Goal: Task Accomplishment & Management: Complete application form

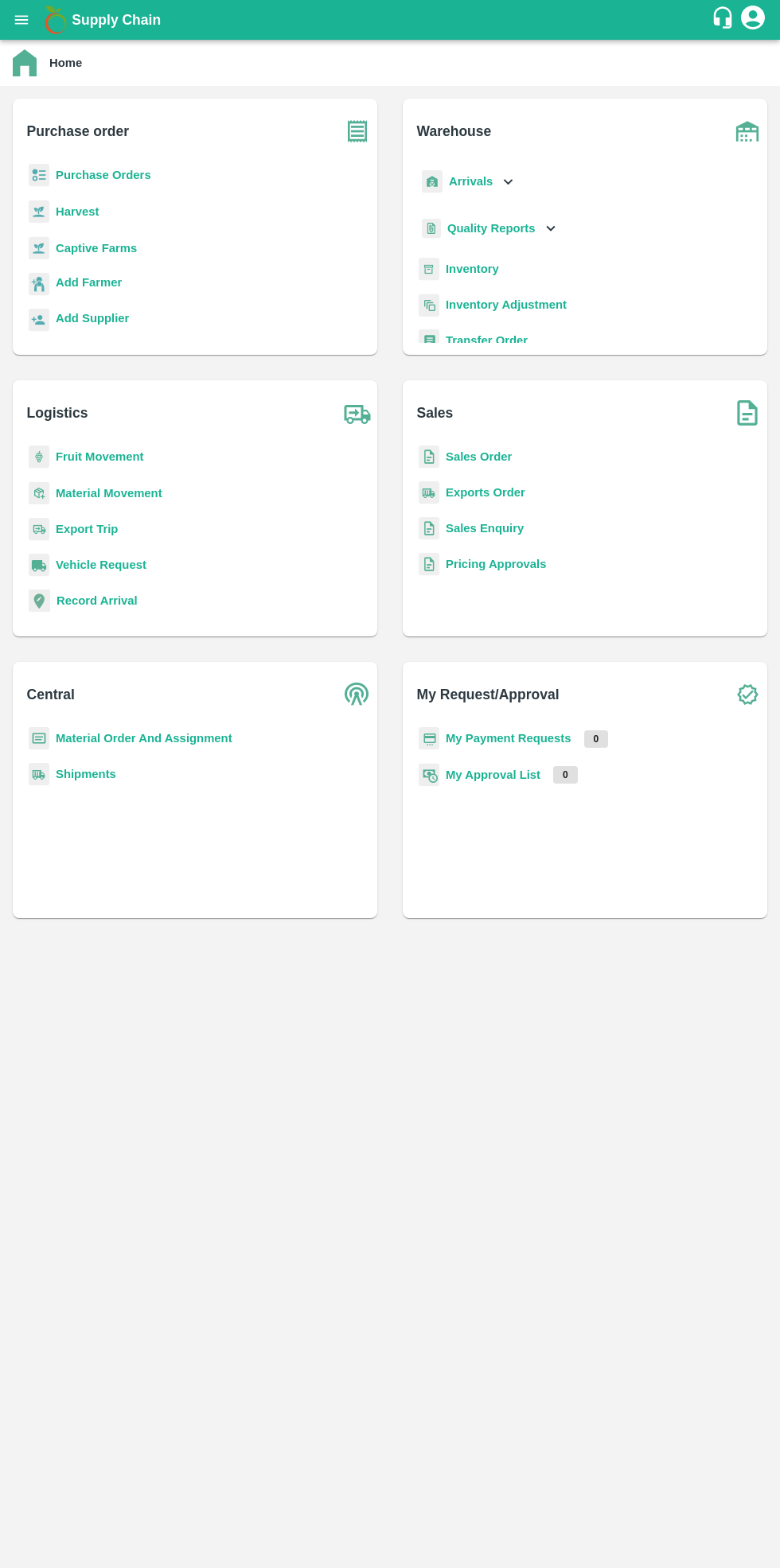
click at [106, 169] on b "Purchase Orders" at bounding box center [104, 175] width 96 height 13
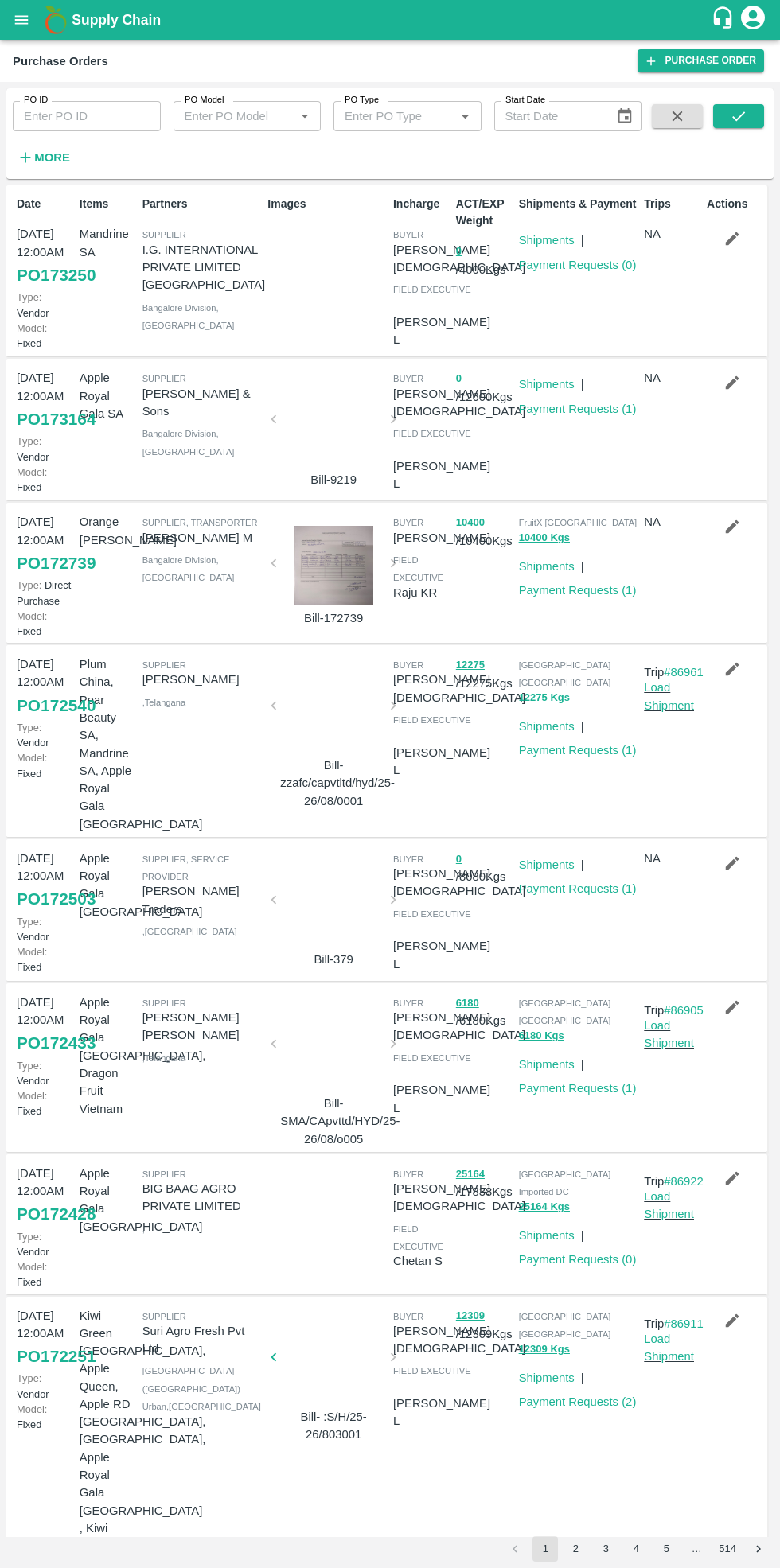
click at [705, 61] on link "Purchase Order" at bounding box center [700, 61] width 127 height 23
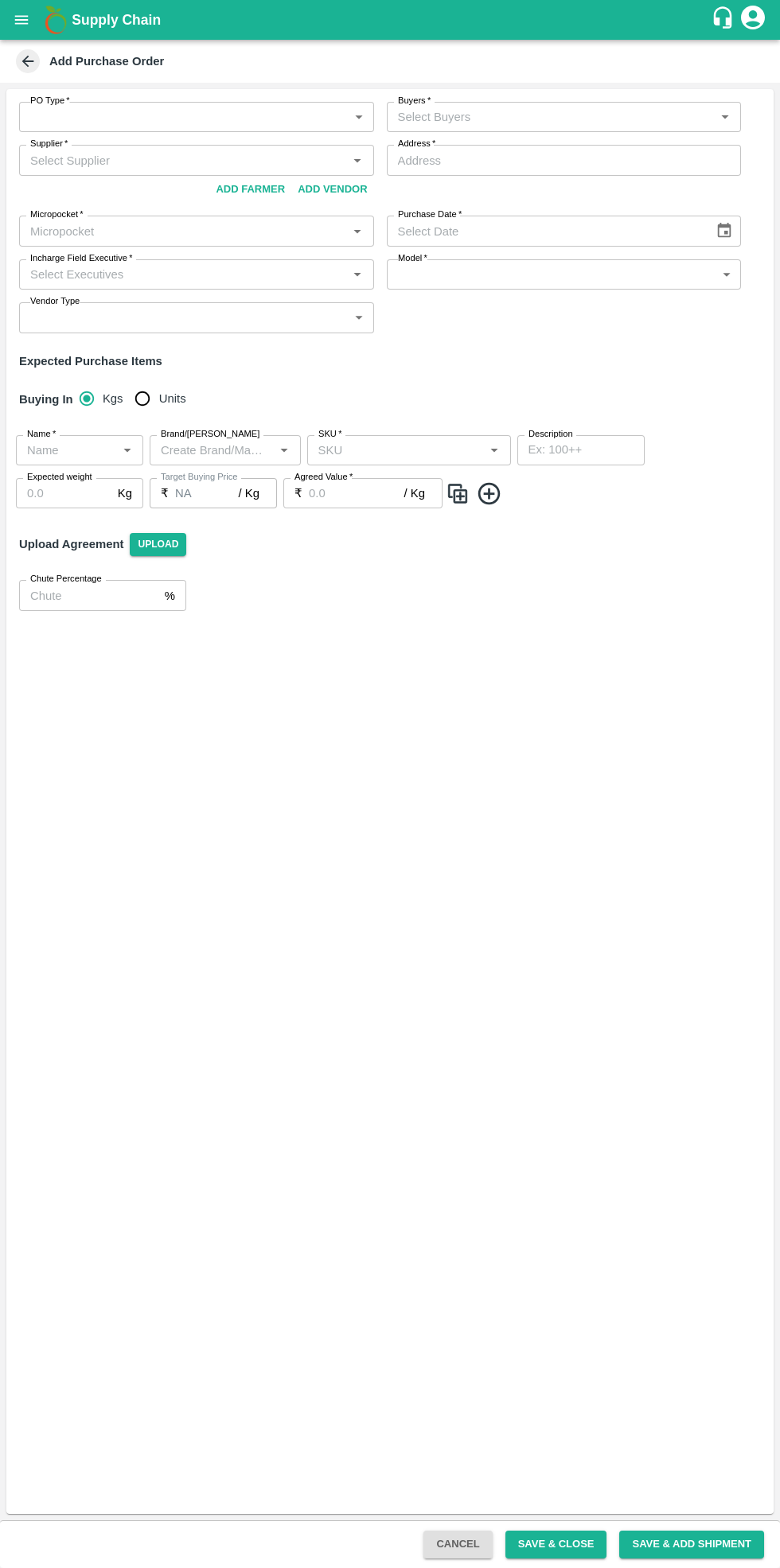
click at [184, 125] on body "Supply Chain Add Purchase Order PO Type   * ​ PO Type Buyers   * Buyers   * Sup…" at bounding box center [390, 784] width 780 height 1568
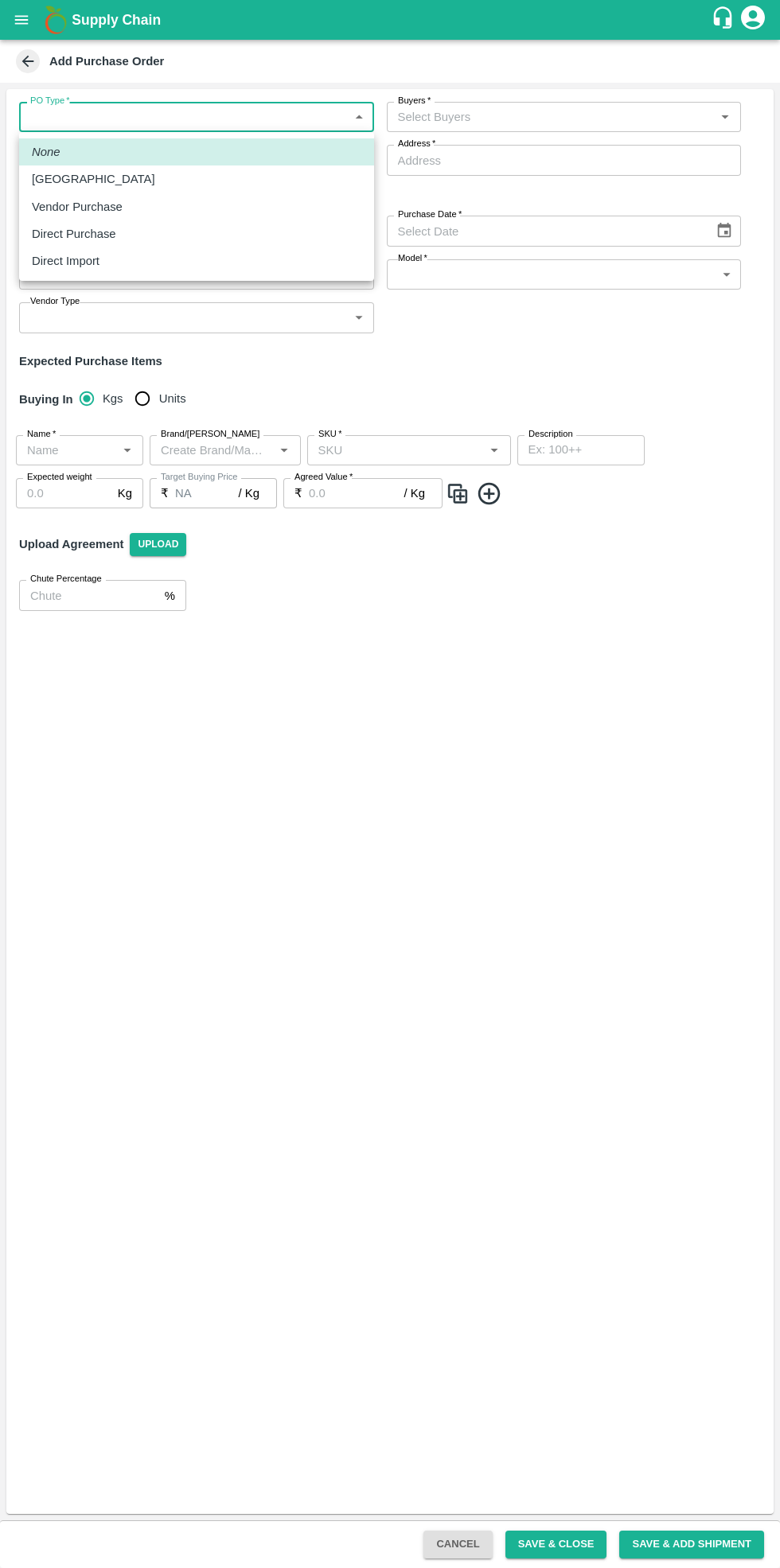
click at [120, 201] on div "Vendor Purchase" at bounding box center [81, 207] width 99 height 18
type input "2"
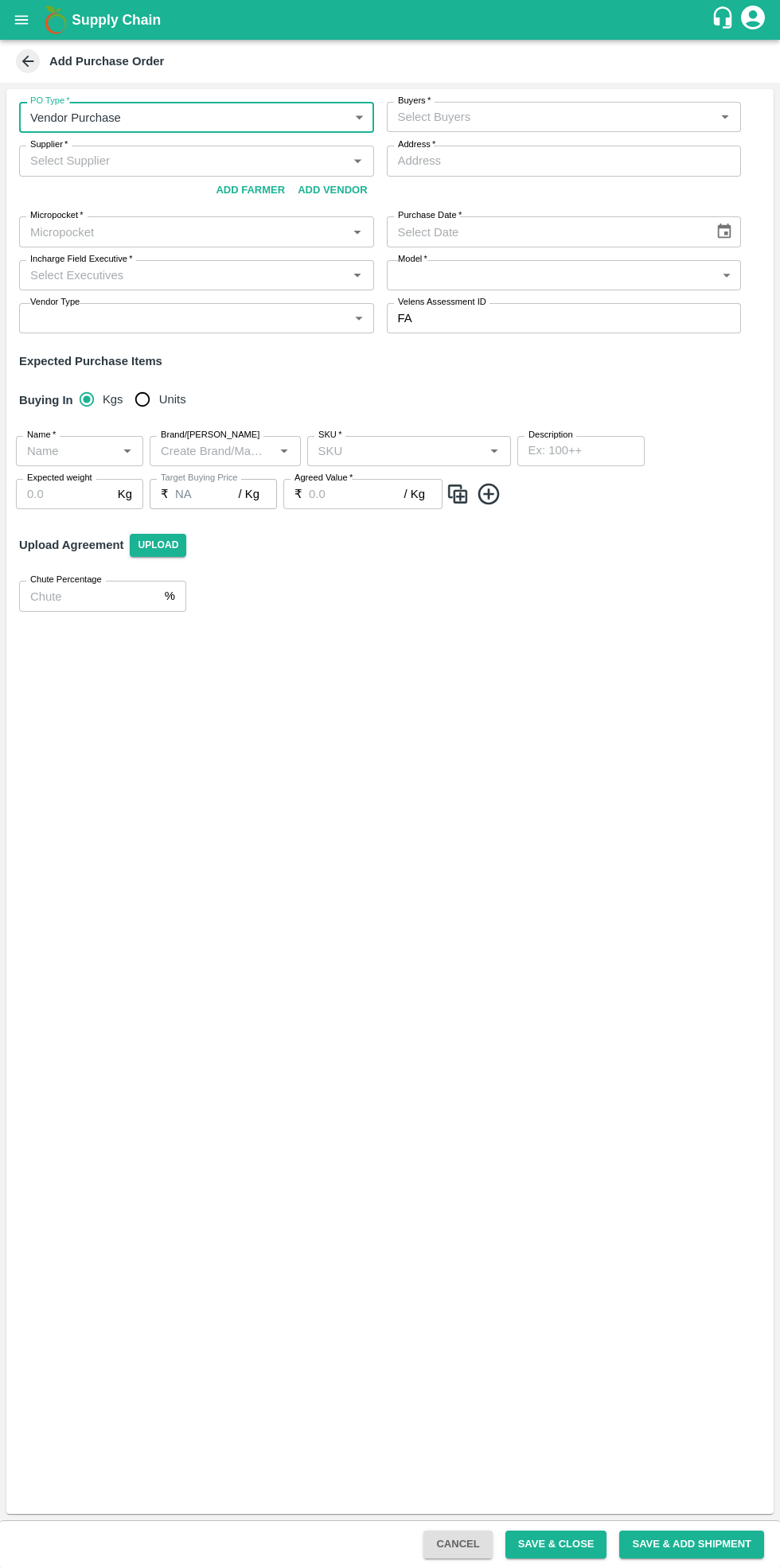
click at [542, 122] on input "Buyers   *" at bounding box center [550, 116] width 319 height 20
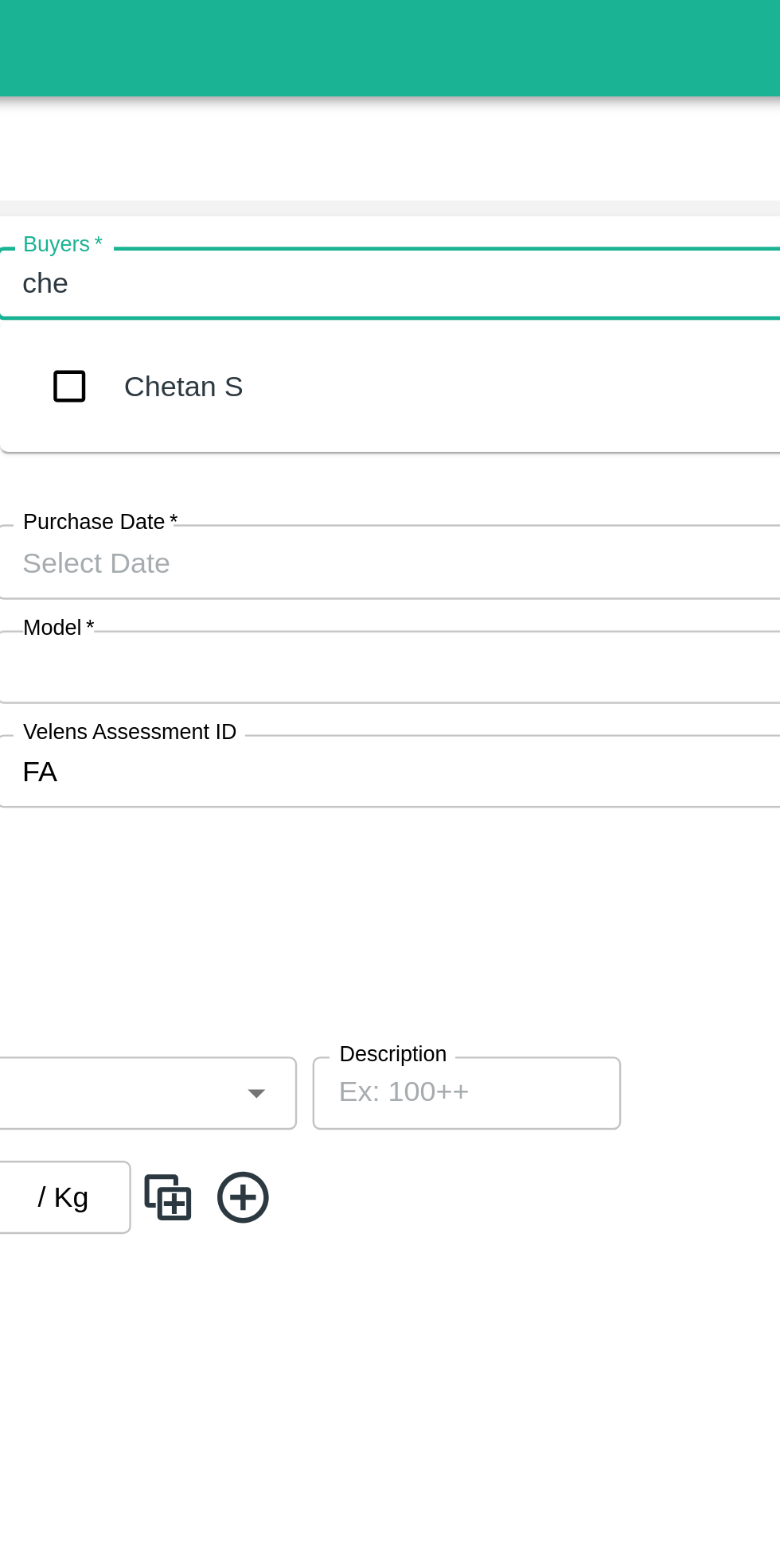
type input "[PERSON_NAME]"
click at [476, 155] on div "Chetan S" at bounding box center [463, 159] width 50 height 18
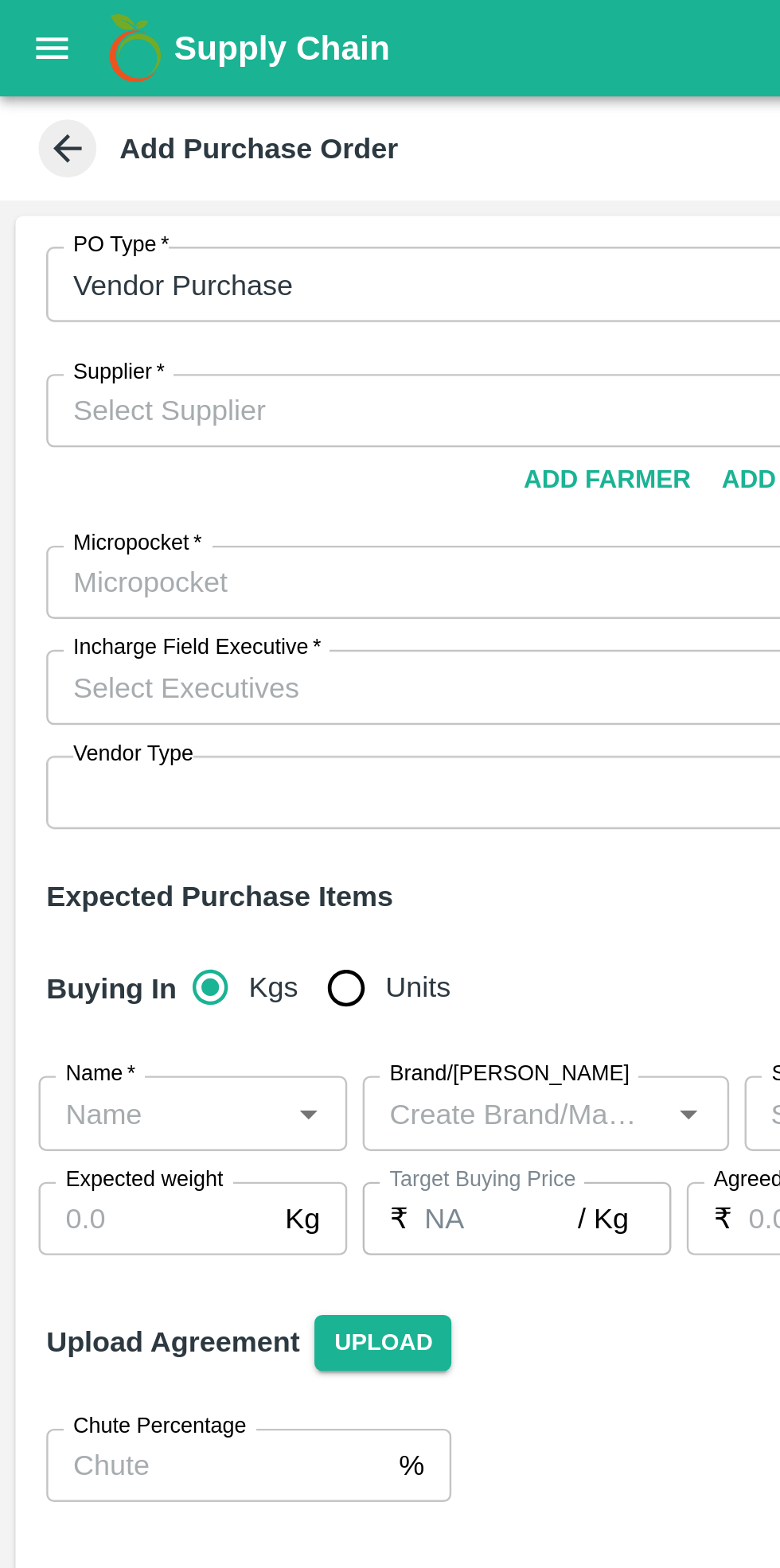
click at [106, 174] on input "Supplier   *" at bounding box center [183, 169] width 319 height 20
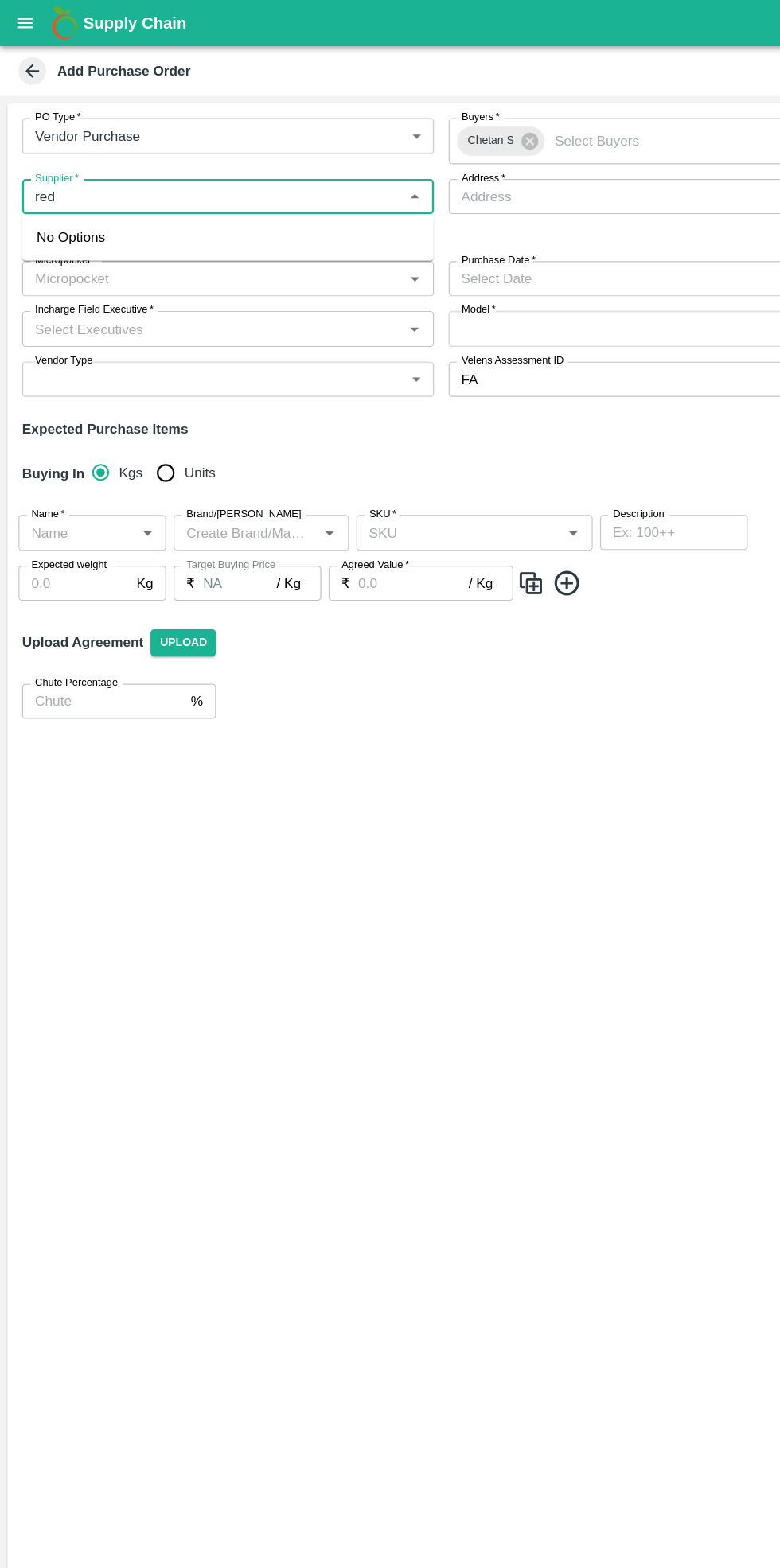
type input "red"
click at [502, 165] on input "Address   *" at bounding box center [564, 169] width 355 height 30
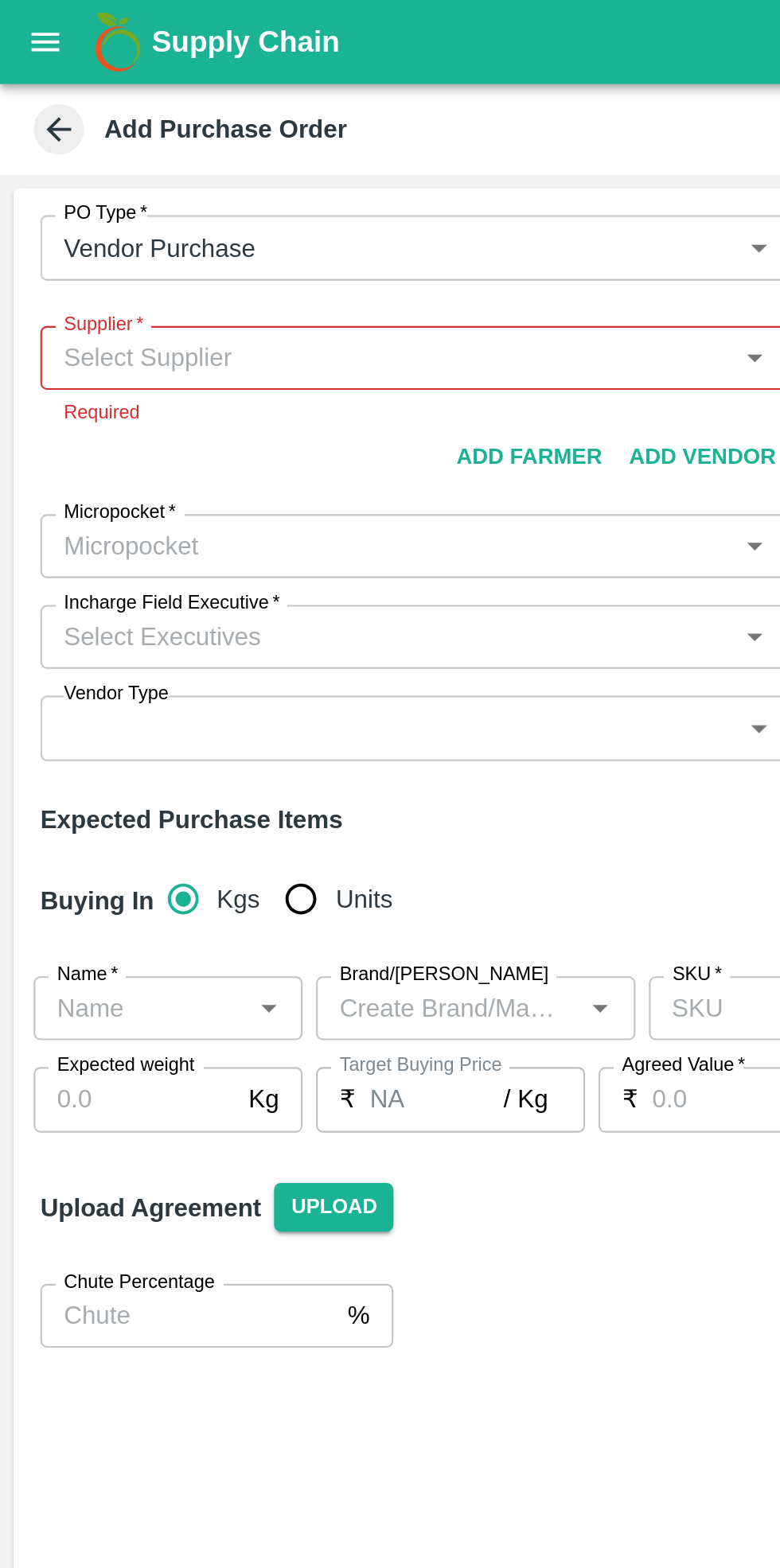
click at [132, 258] on input "Micropocket   *" at bounding box center [183, 258] width 319 height 20
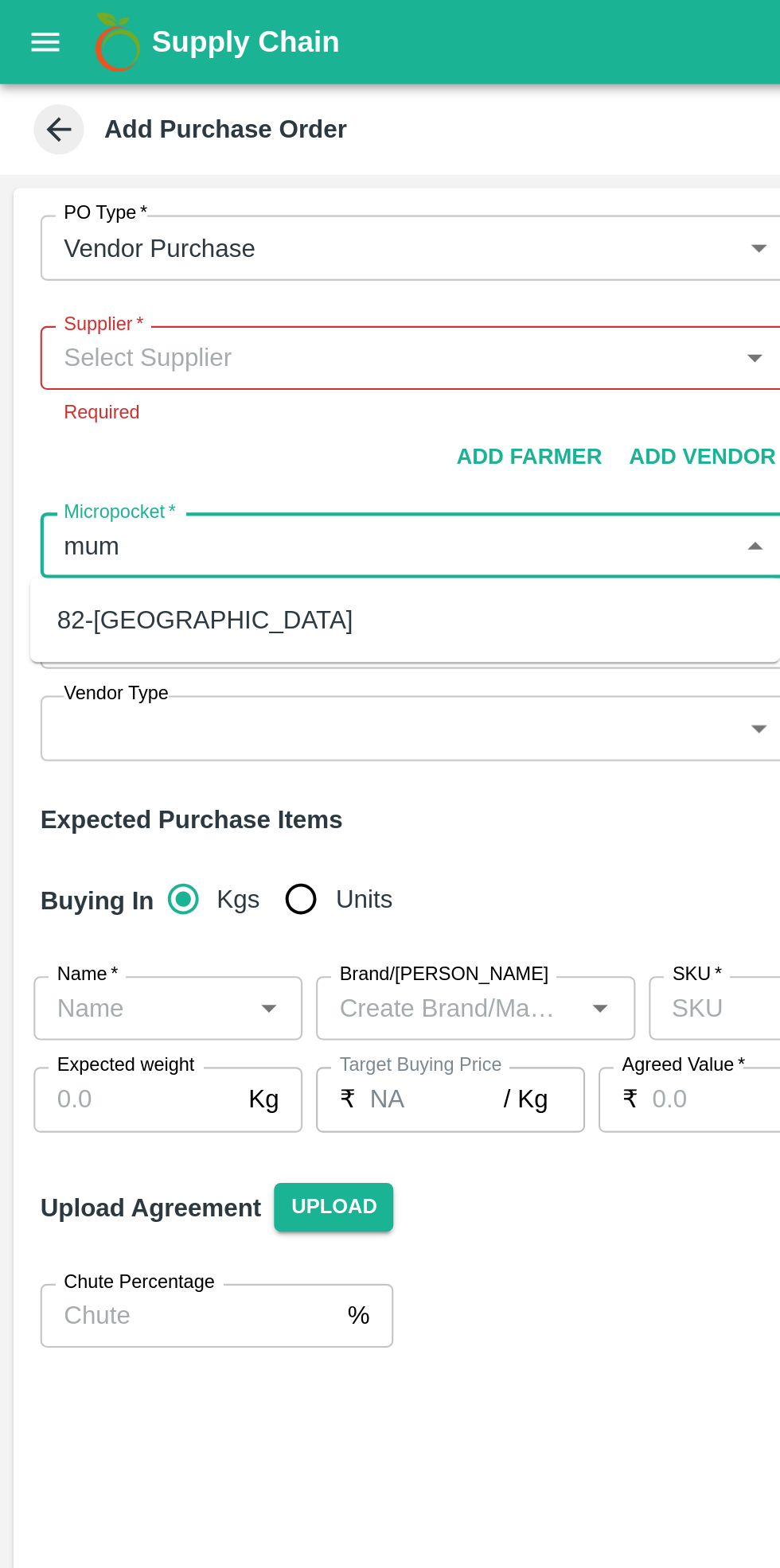
click at [75, 294] on div "82-[GEOGRAPHIC_DATA]" at bounding box center [97, 294] width 140 height 18
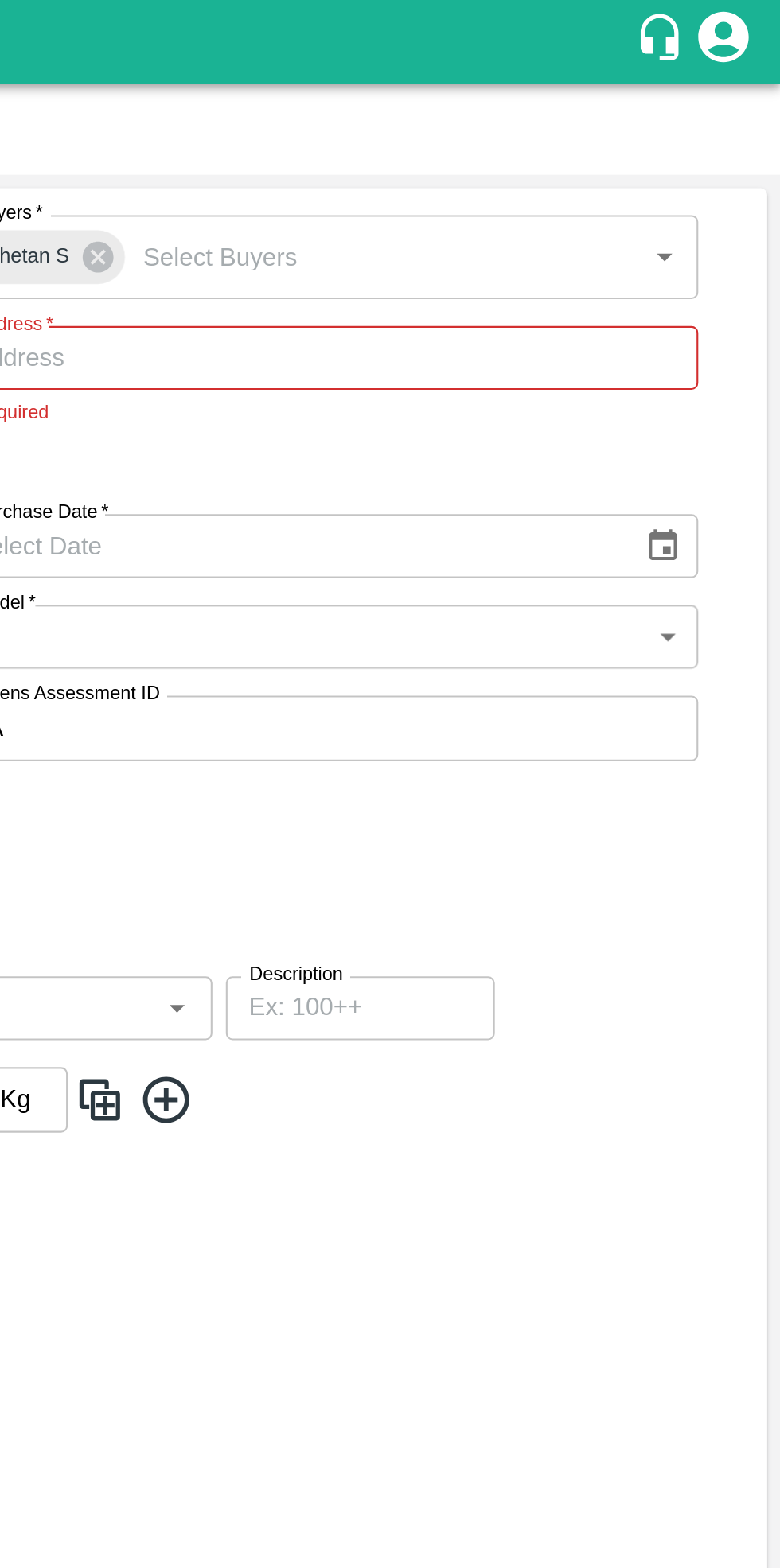
type input "82-[GEOGRAPHIC_DATA]"
click at [726, 262] on icon "Choose date" at bounding box center [724, 258] width 14 height 15
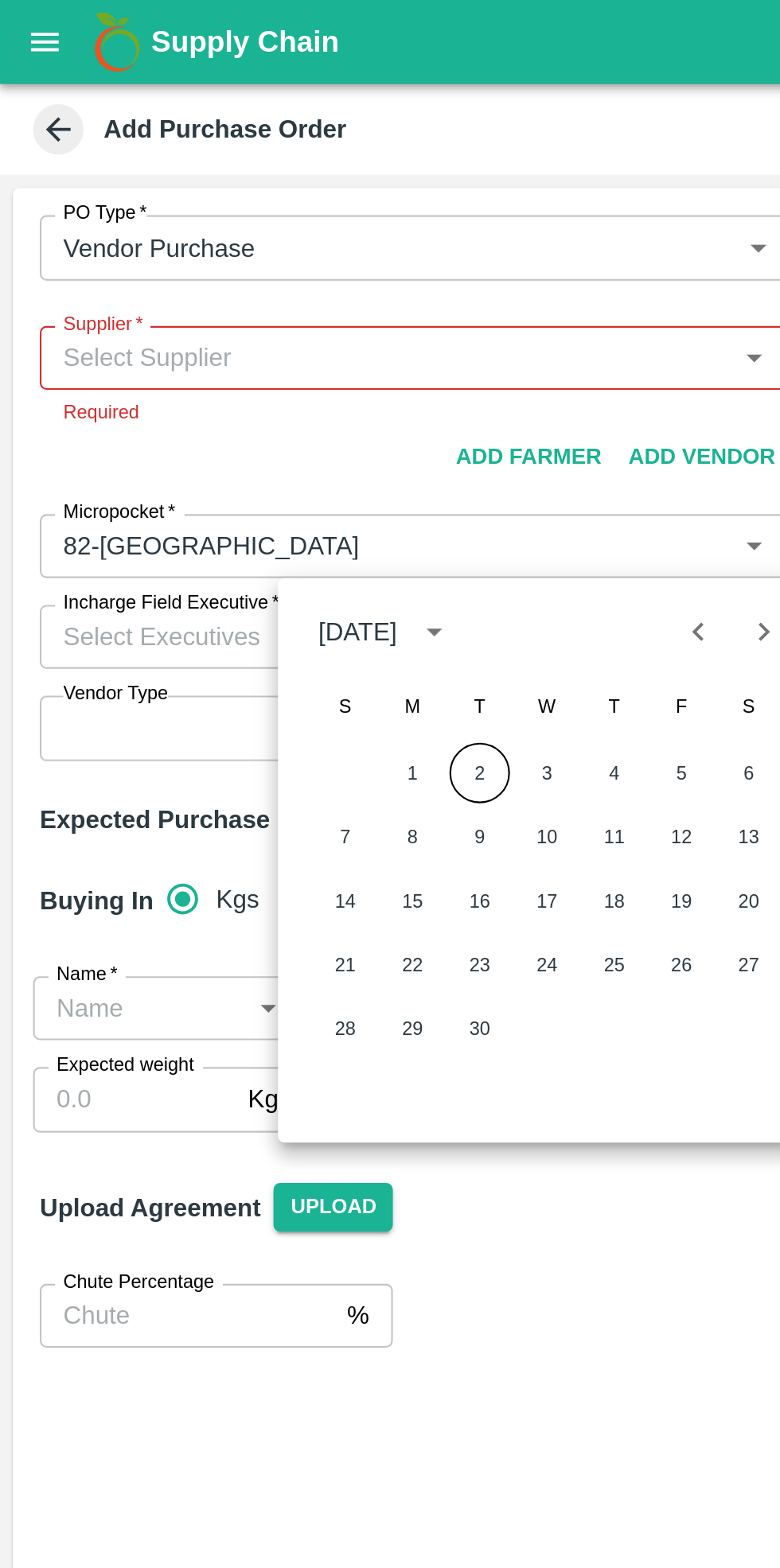
click at [225, 363] on button "2" at bounding box center [227, 365] width 28 height 28
type input "[DATE]"
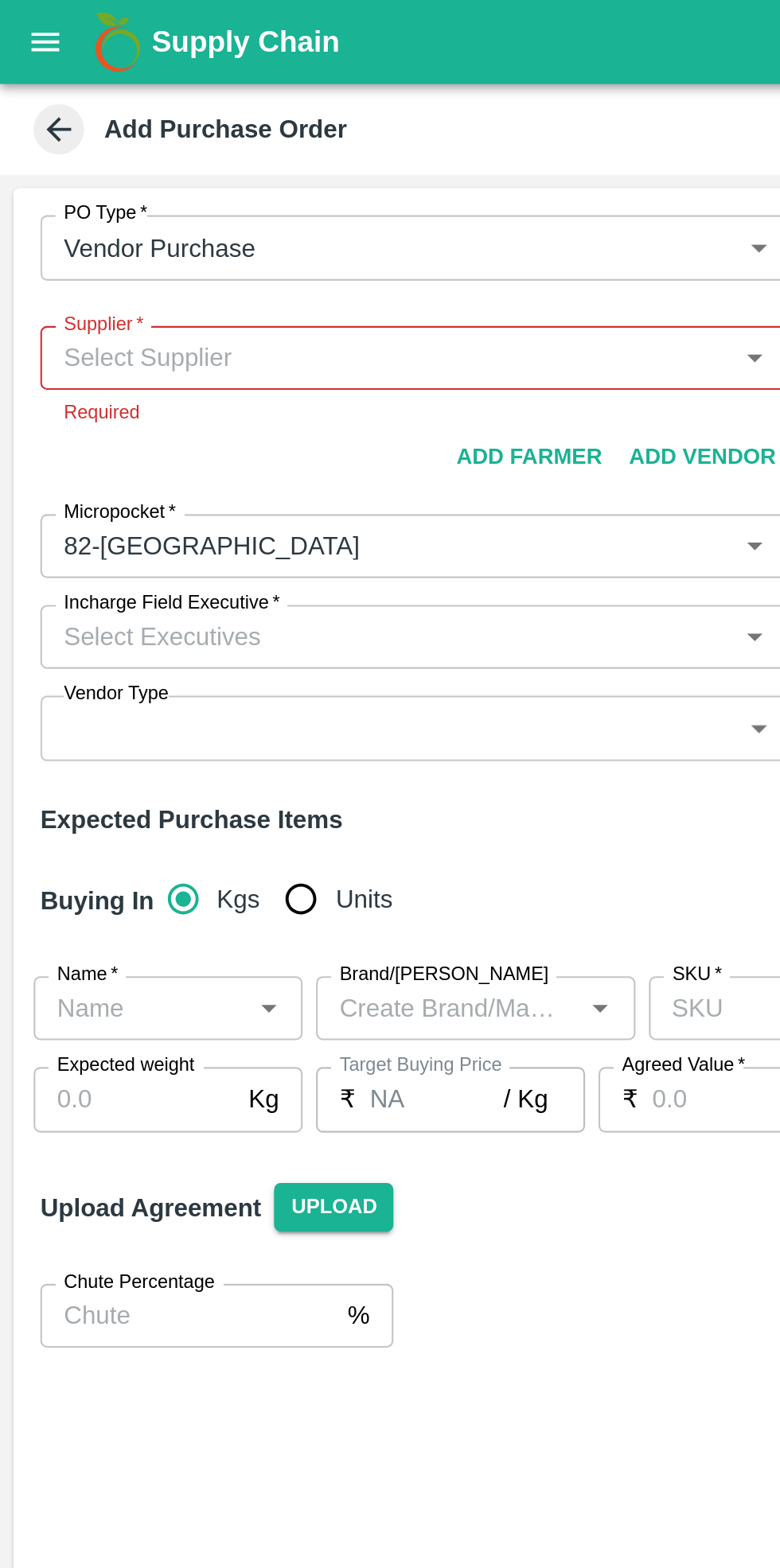
click at [108, 296] on input "Incharge Field Executive   *" at bounding box center [183, 301] width 319 height 20
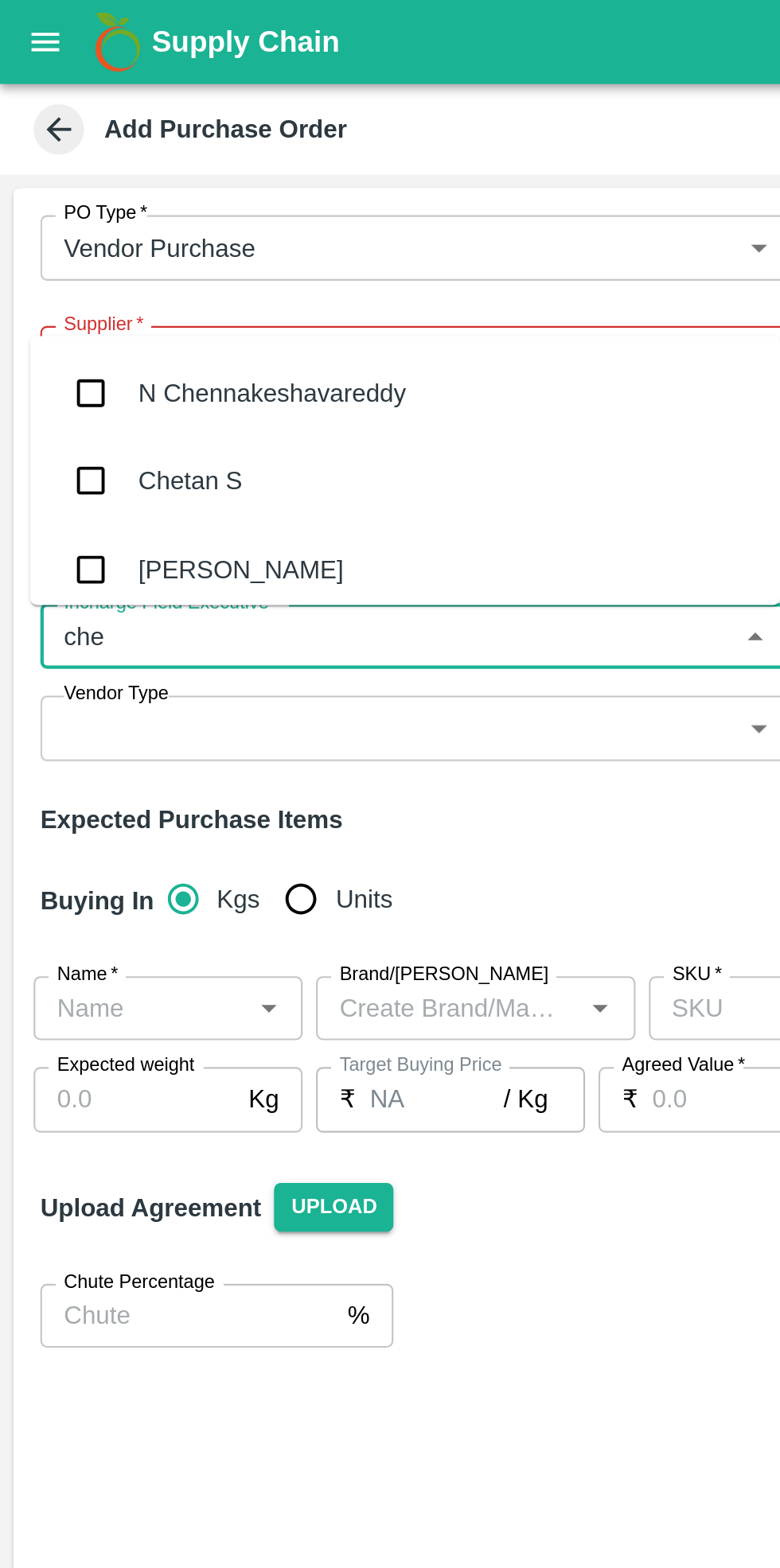
type input "[PERSON_NAME]"
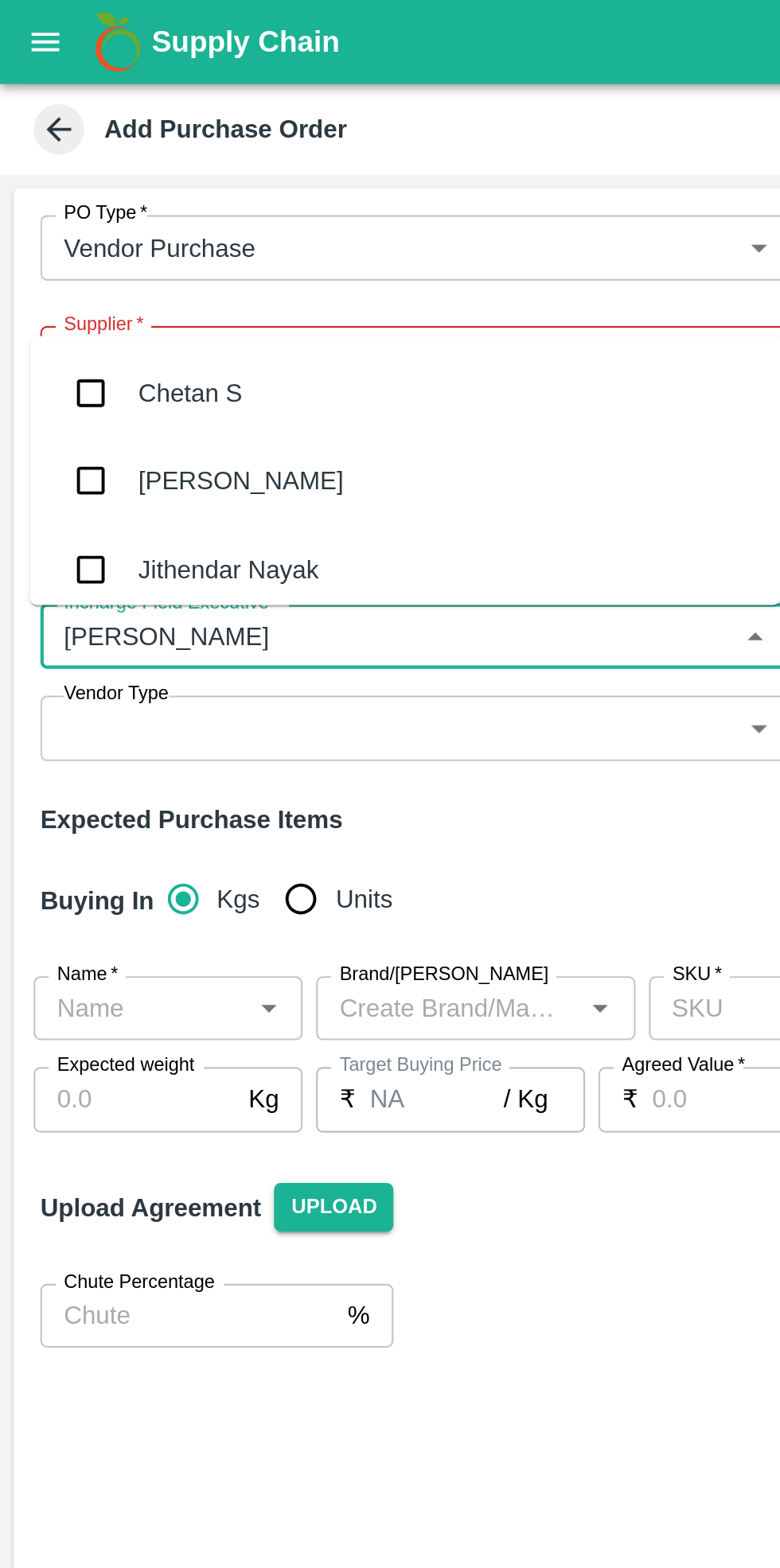
click at [104, 186] on div "Chetan S" at bounding box center [89, 187] width 50 height 18
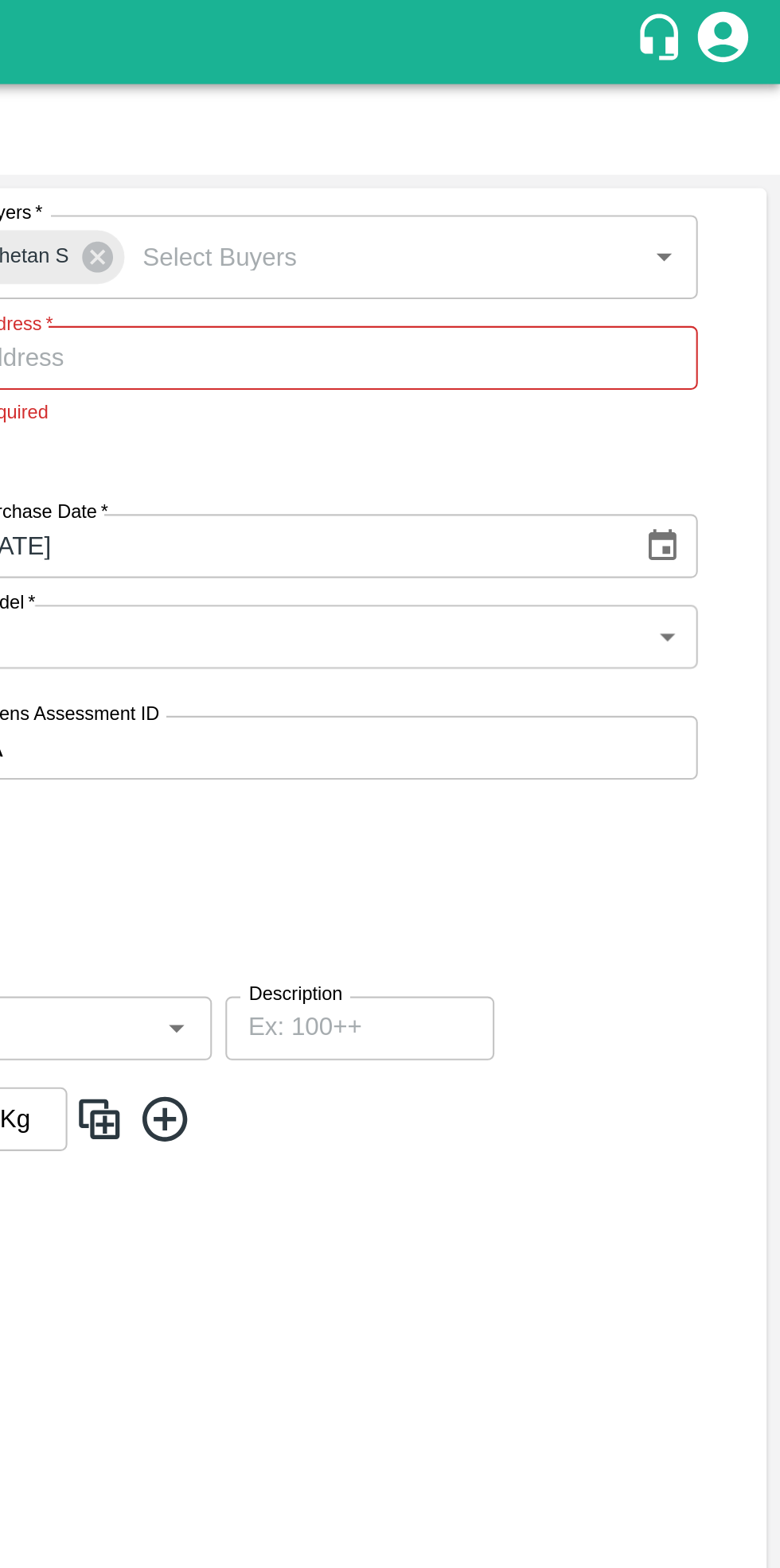
click at [723, 300] on body "Supply Chain Add Purchase Order PO Type   * Vendor Purchase 2 PO Type Buyers   …" at bounding box center [390, 784] width 780 height 1568
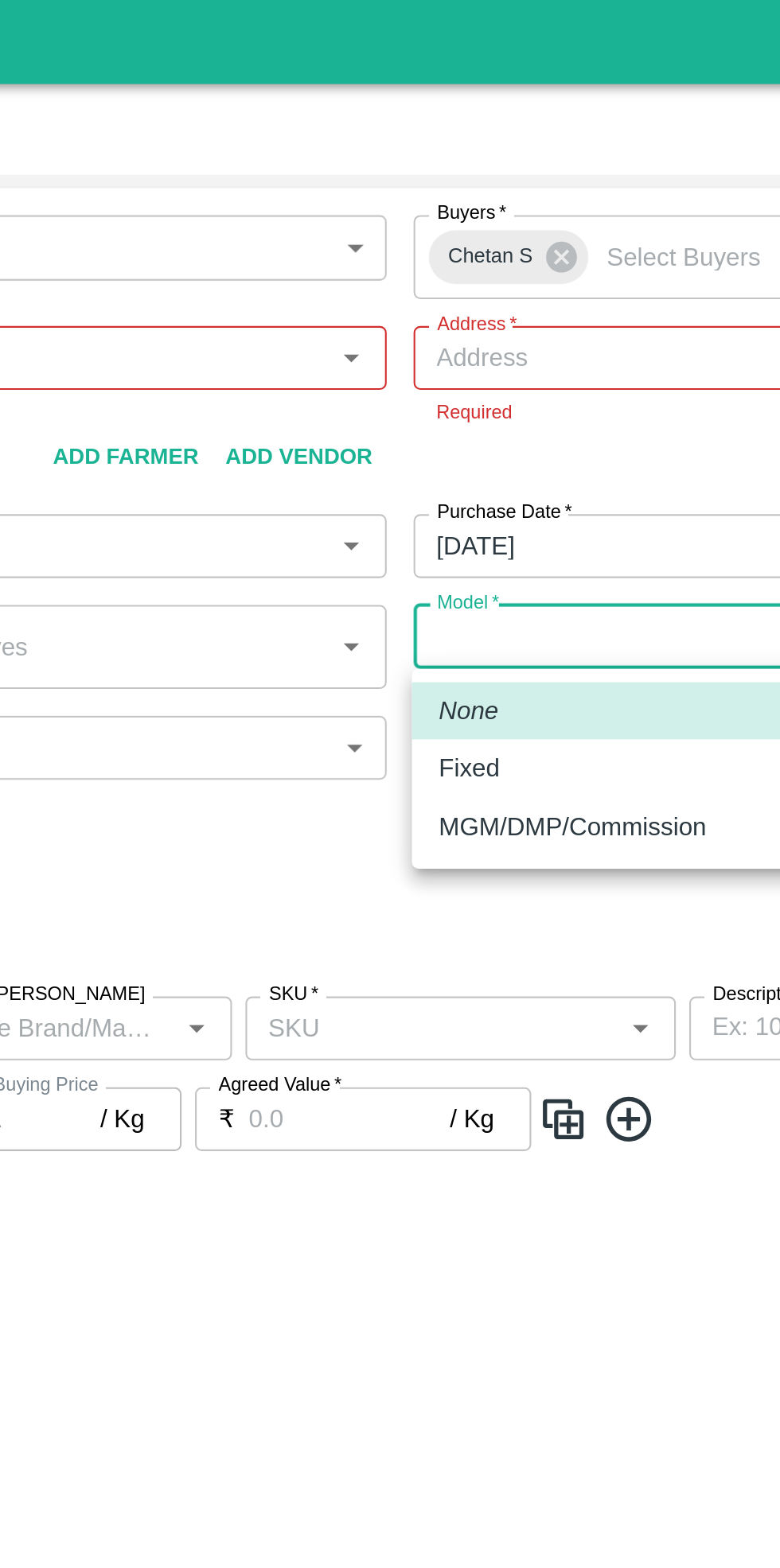
click at [420, 361] on p "Fixed" at bounding box center [412, 363] width 28 height 18
type input "Fixed"
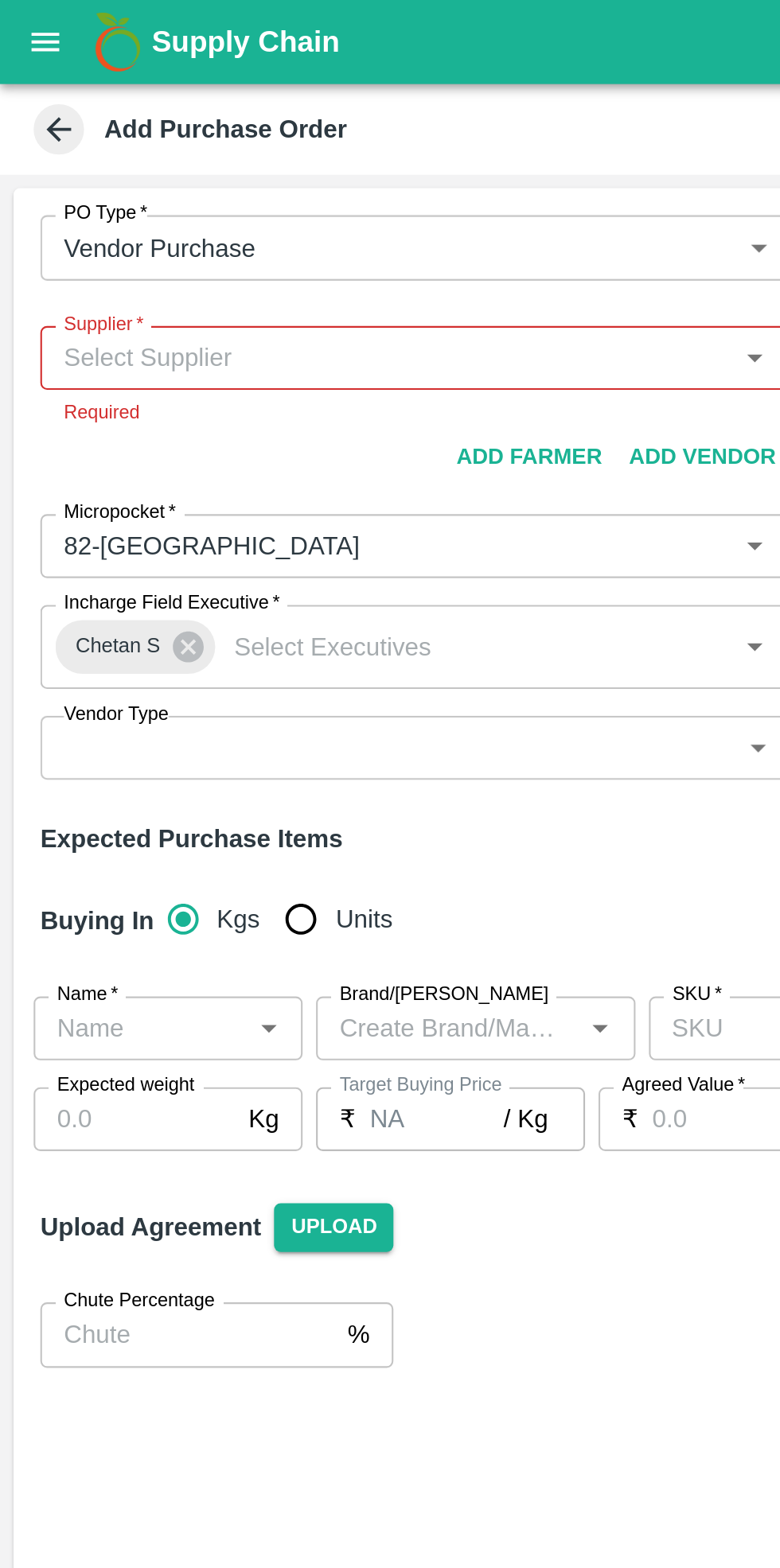
click at [127, 435] on input "Units" at bounding box center [142, 435] width 32 height 32
radio input "true"
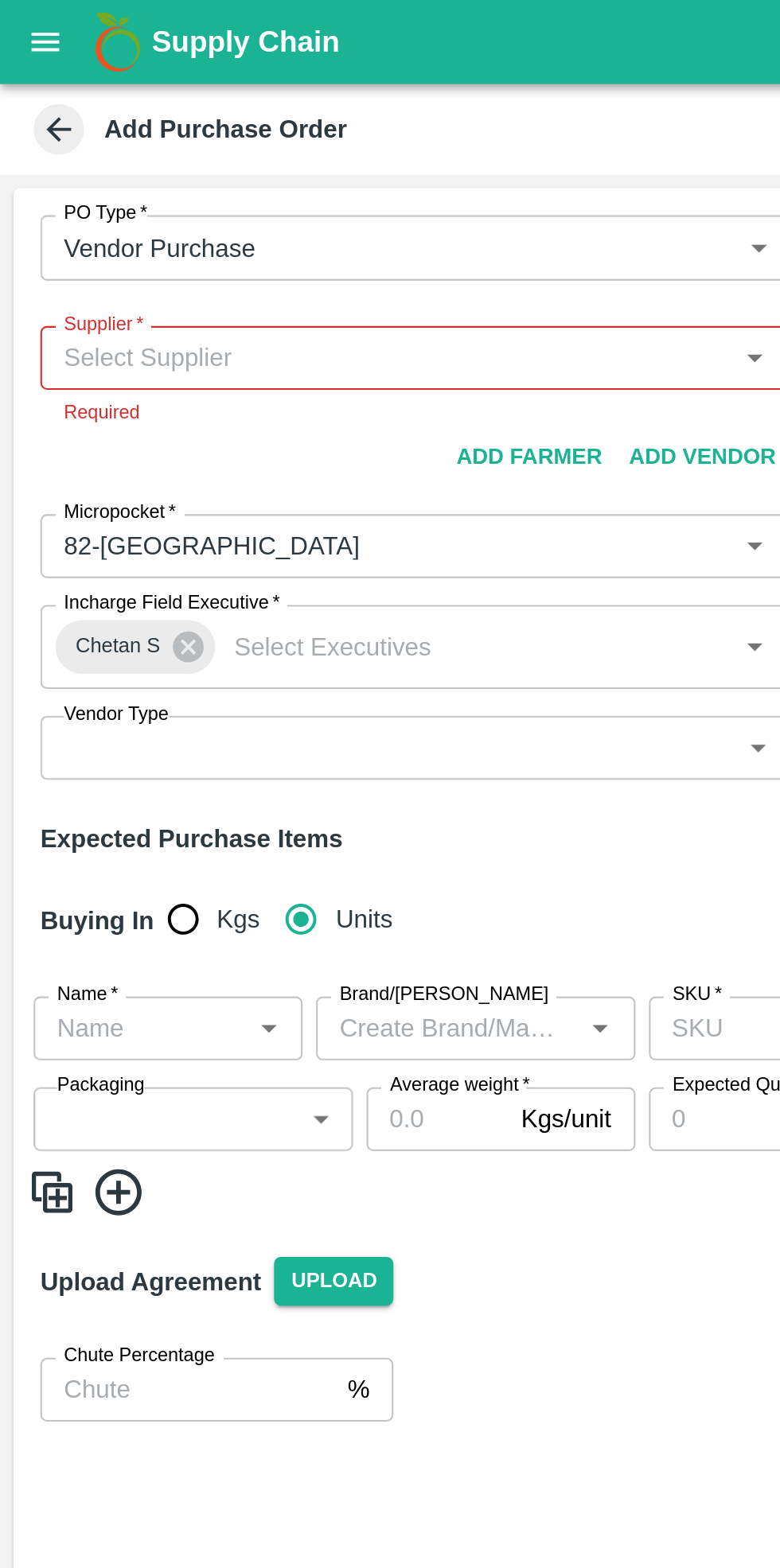
click at [62, 485] on input "Name   *" at bounding box center [66, 486] width 92 height 20
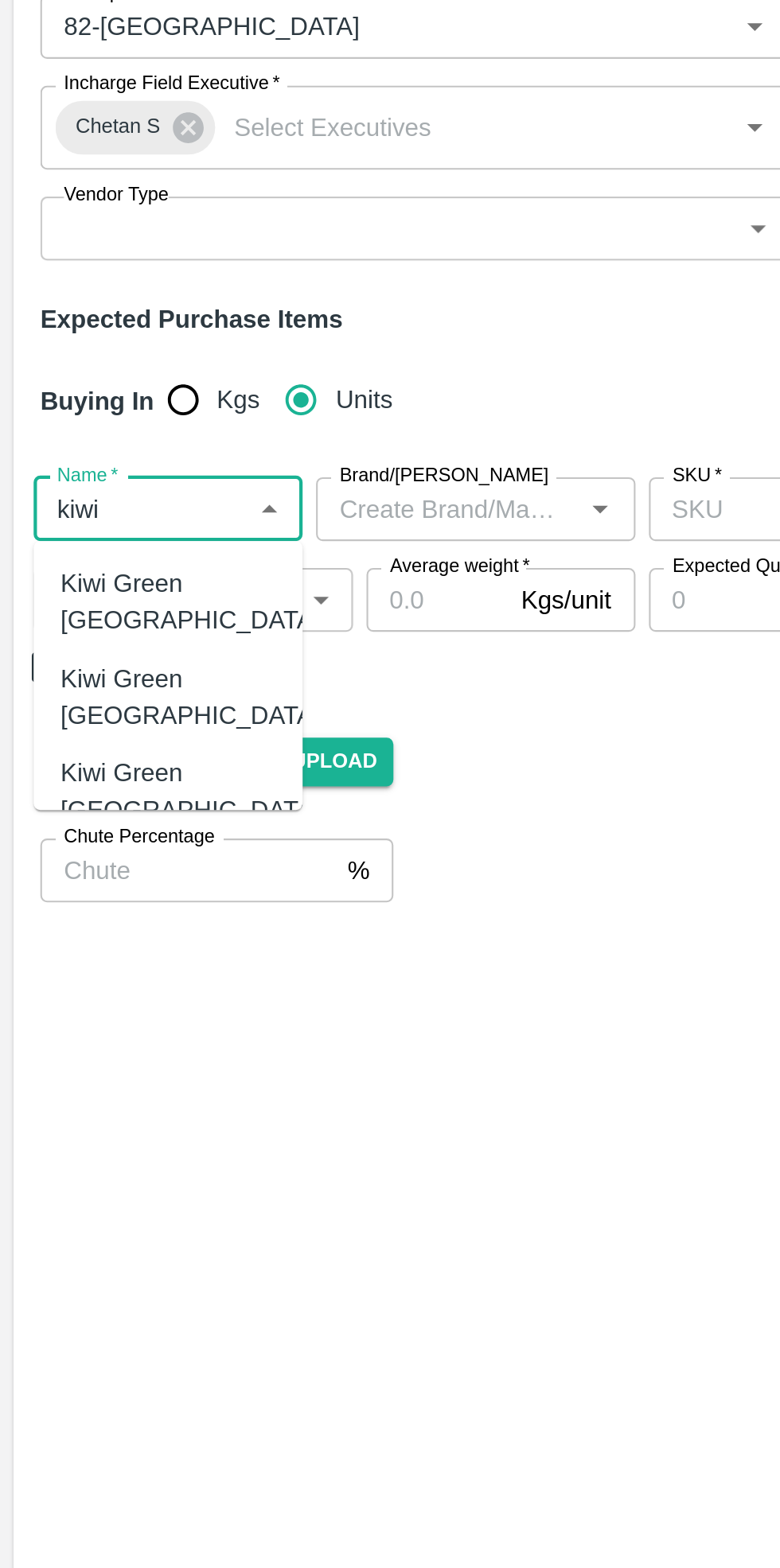
click at [83, 603] on div "Kiwi Green [GEOGRAPHIC_DATA]" at bounding box center [90, 621] width 123 height 36
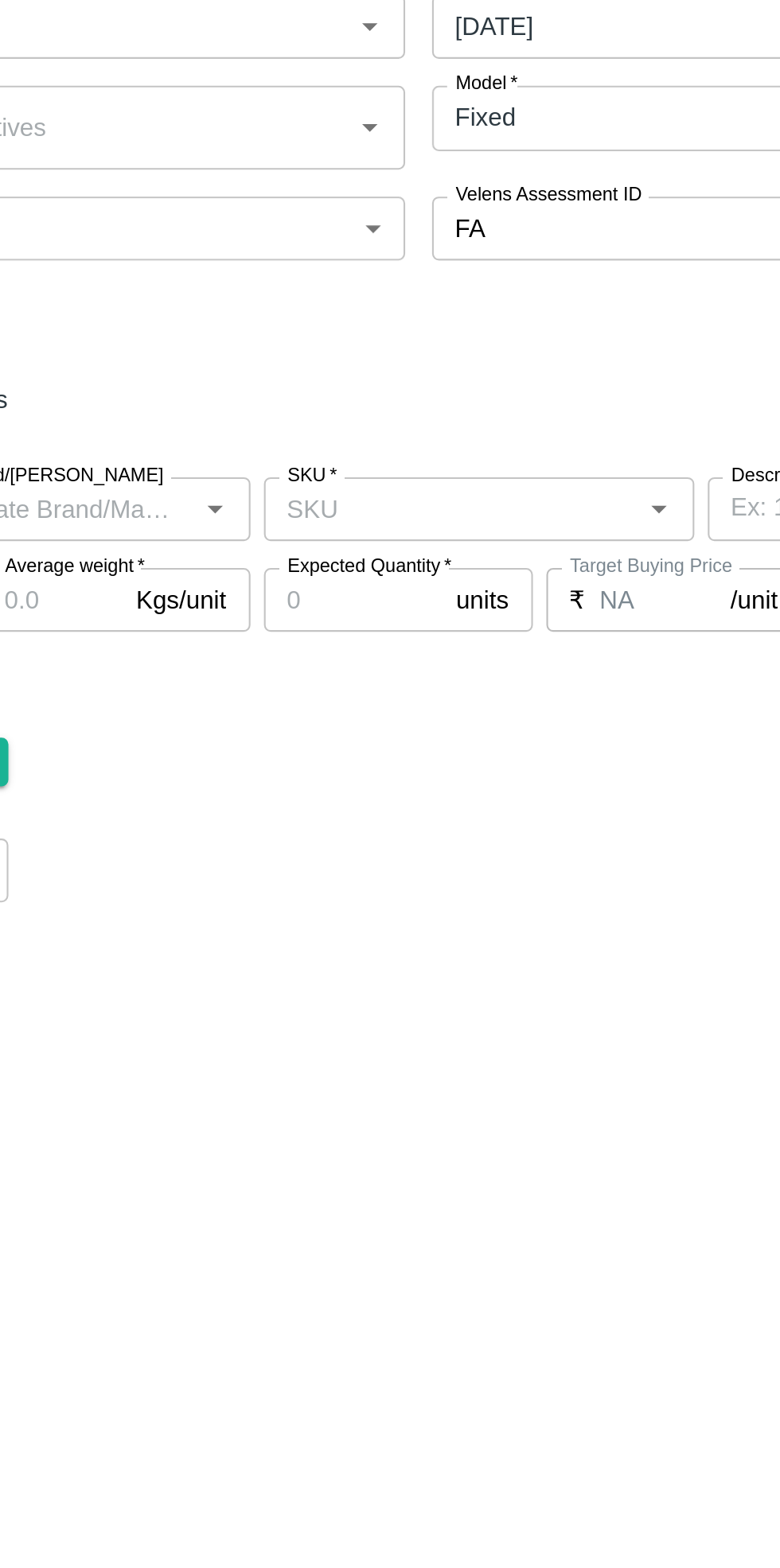
type input "Kiwi Green [GEOGRAPHIC_DATA]"
click at [425, 488] on input "SKU   *" at bounding box center [395, 486] width 168 height 20
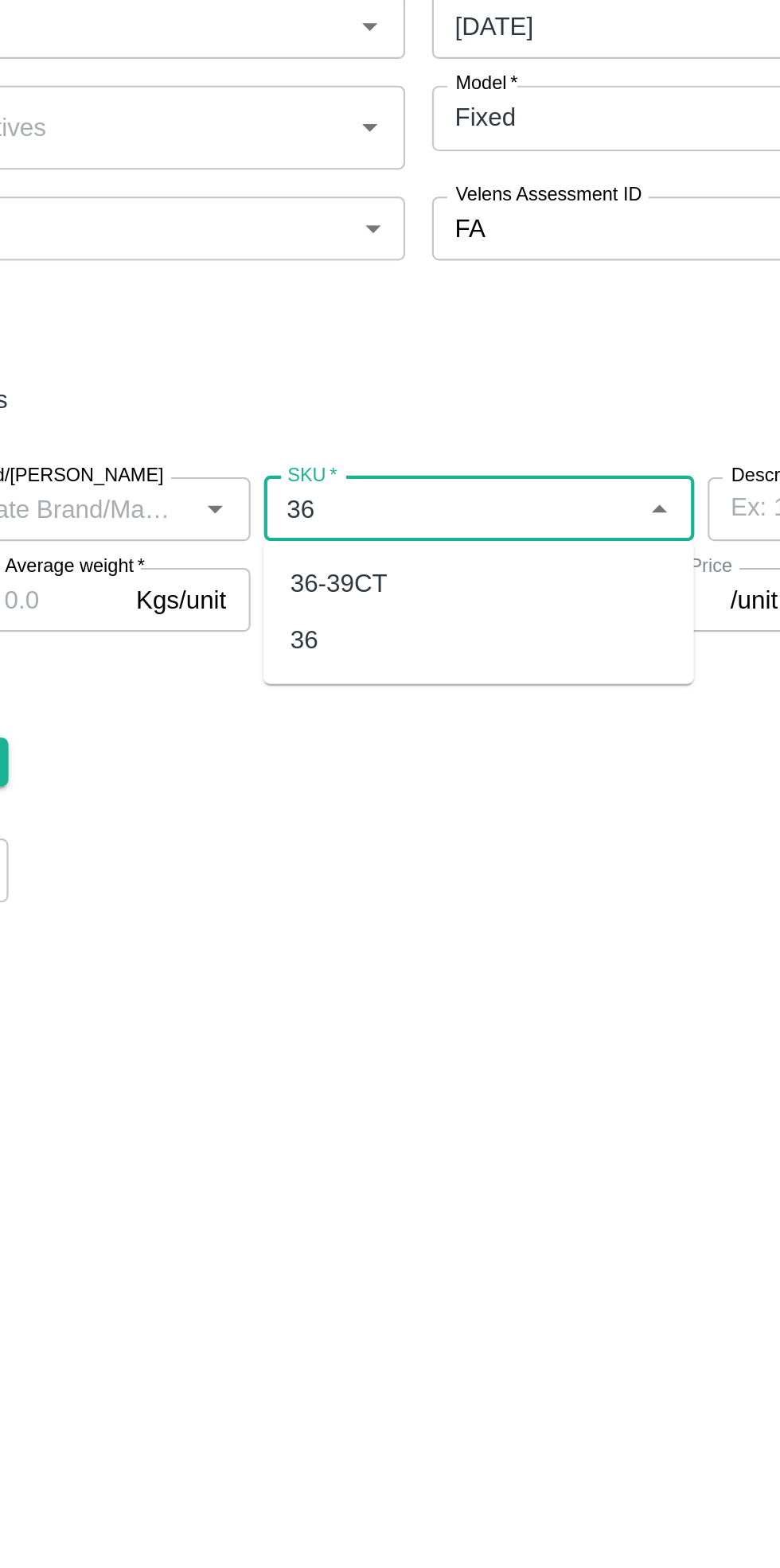
click at [337, 547] on div "36" at bounding box center [409, 548] width 204 height 27
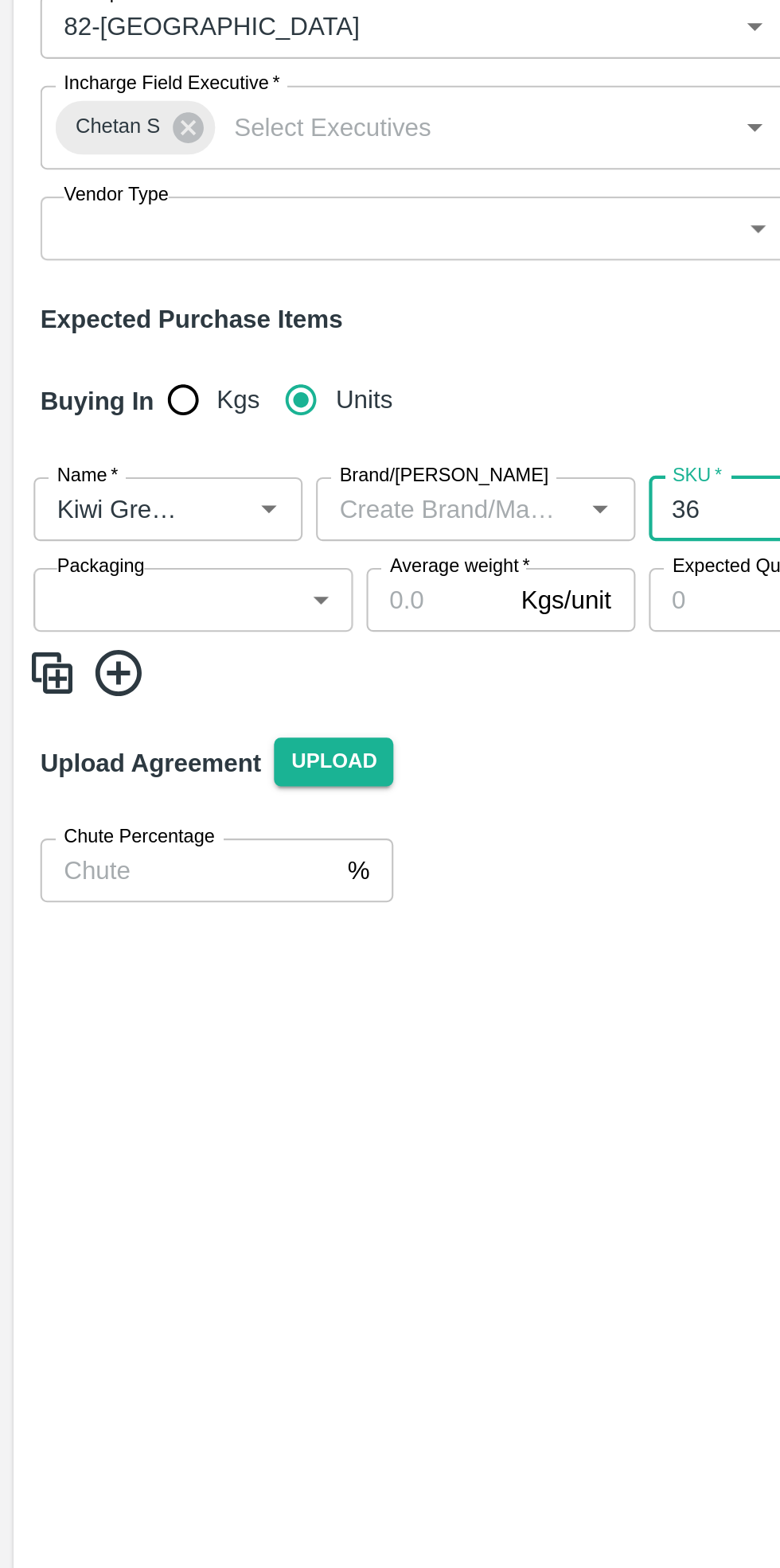
type input "36"
click at [97, 525] on body "Supply Chain Add Purchase Order PO Type   * Vendor Purchase 2 PO Type Buyers   …" at bounding box center [390, 784] width 780 height 1568
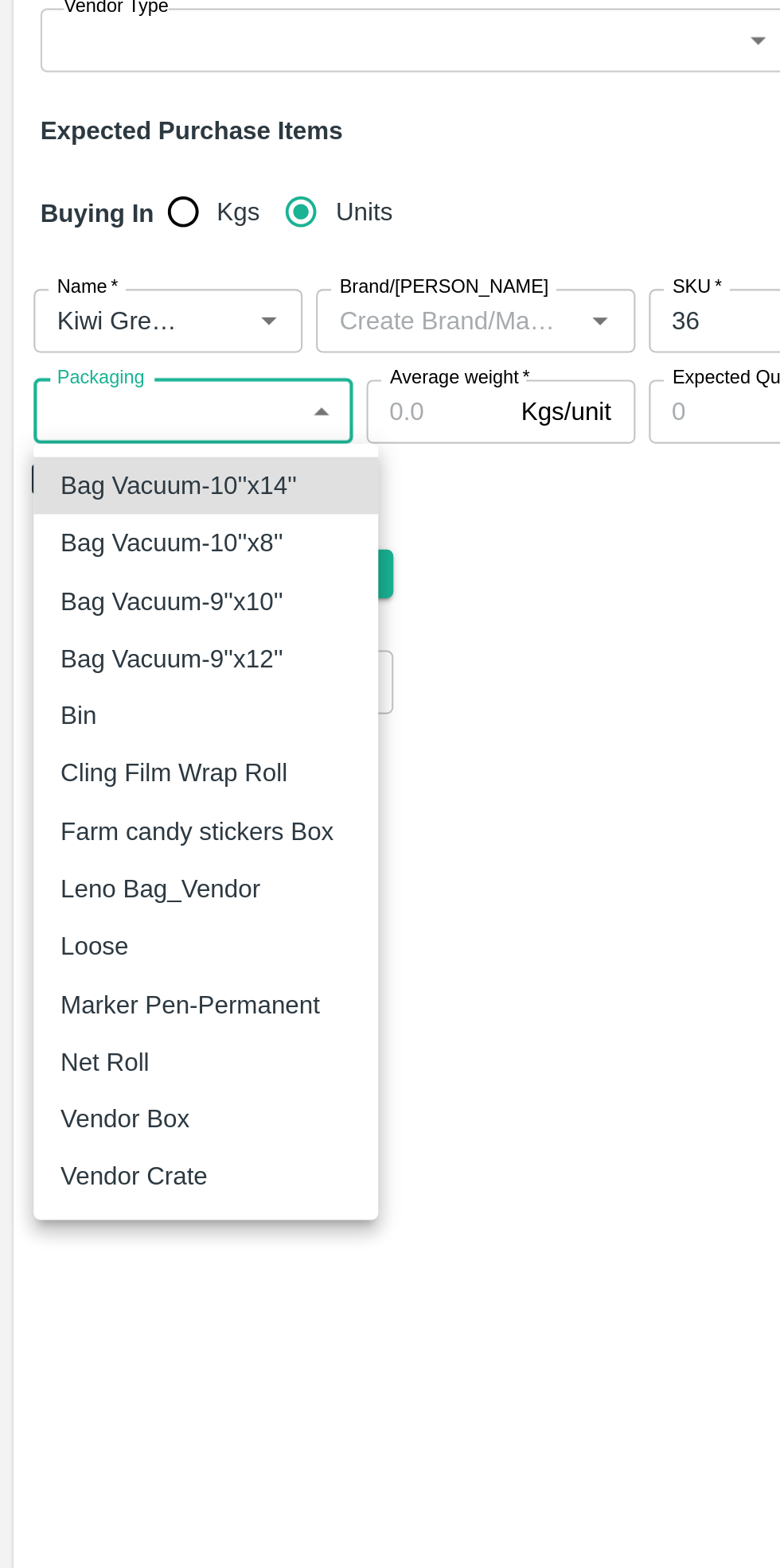
click at [85, 866] on div "Vendor Box" at bounding box center [62, 865] width 69 height 18
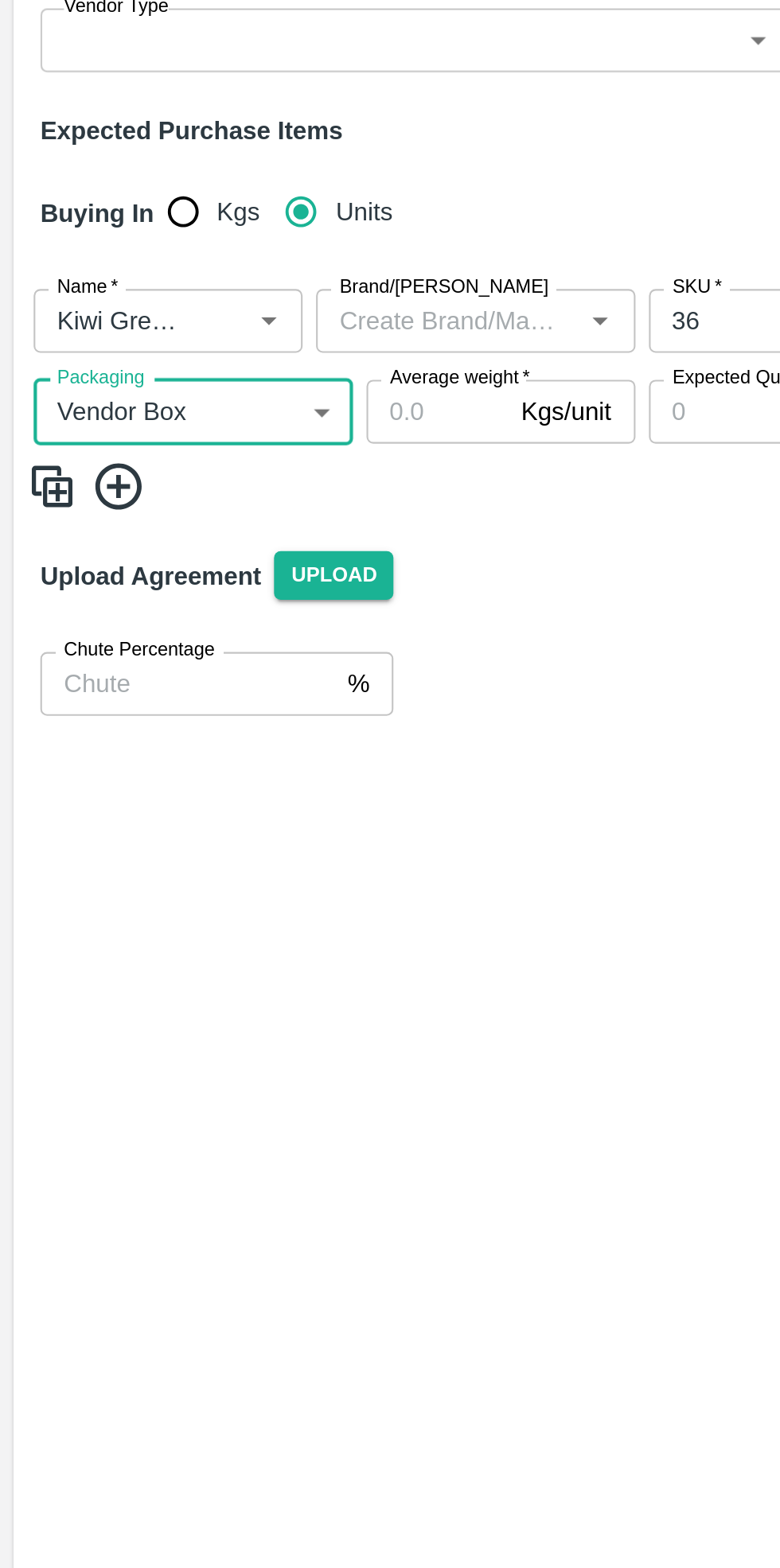
type input "276"
click at [209, 531] on input "Average weight   *" at bounding box center [207, 529] width 67 height 30
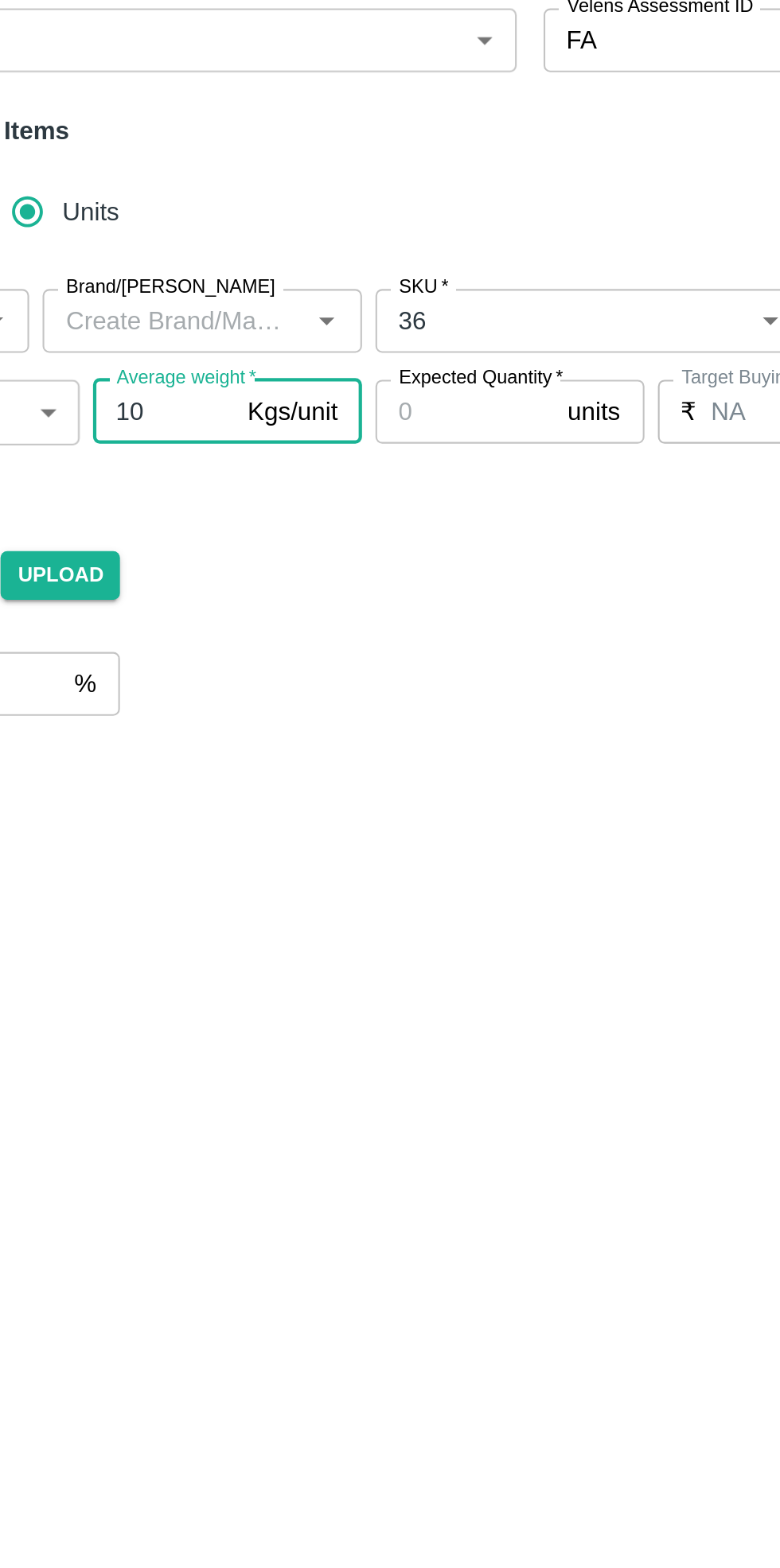
type input "10"
click at [349, 528] on input "Expected Quantity   *" at bounding box center [350, 529] width 85 height 30
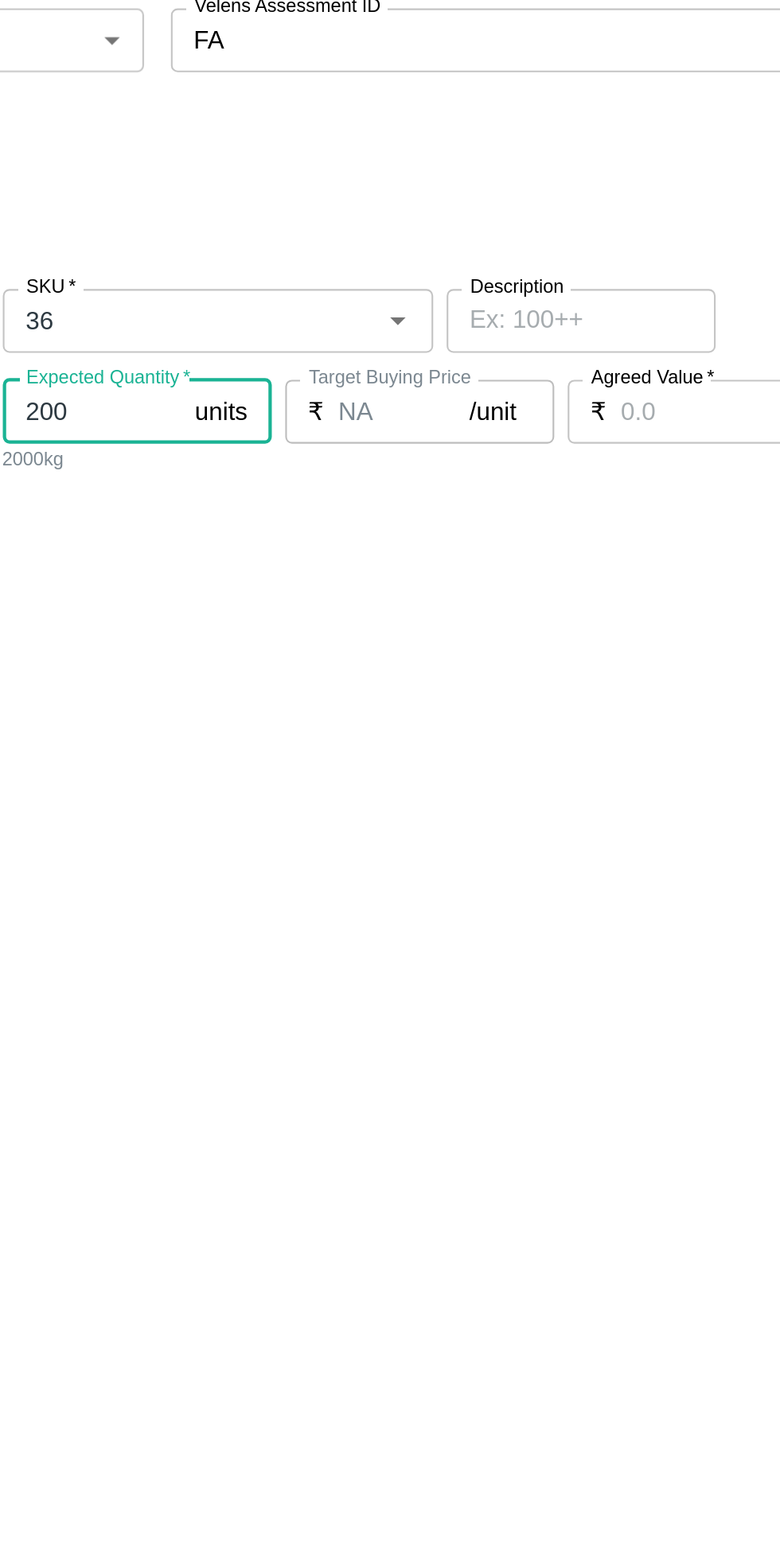
type input "200"
click at [618, 526] on input "Agreed Value   *" at bounding box center [647, 529] width 94 height 30
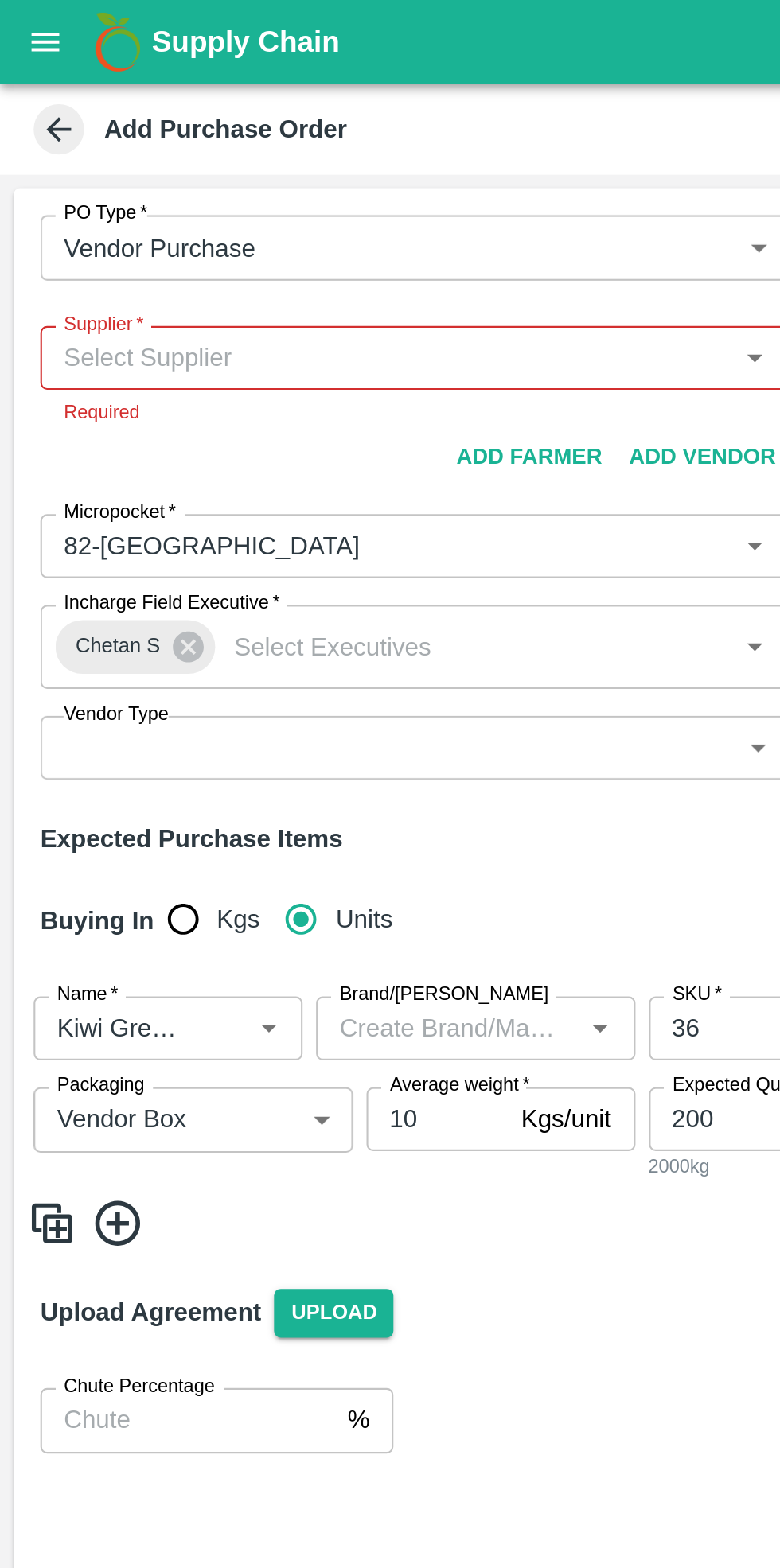
type input "2675"
click at [115, 170] on input "Supplier   *" at bounding box center [183, 169] width 319 height 20
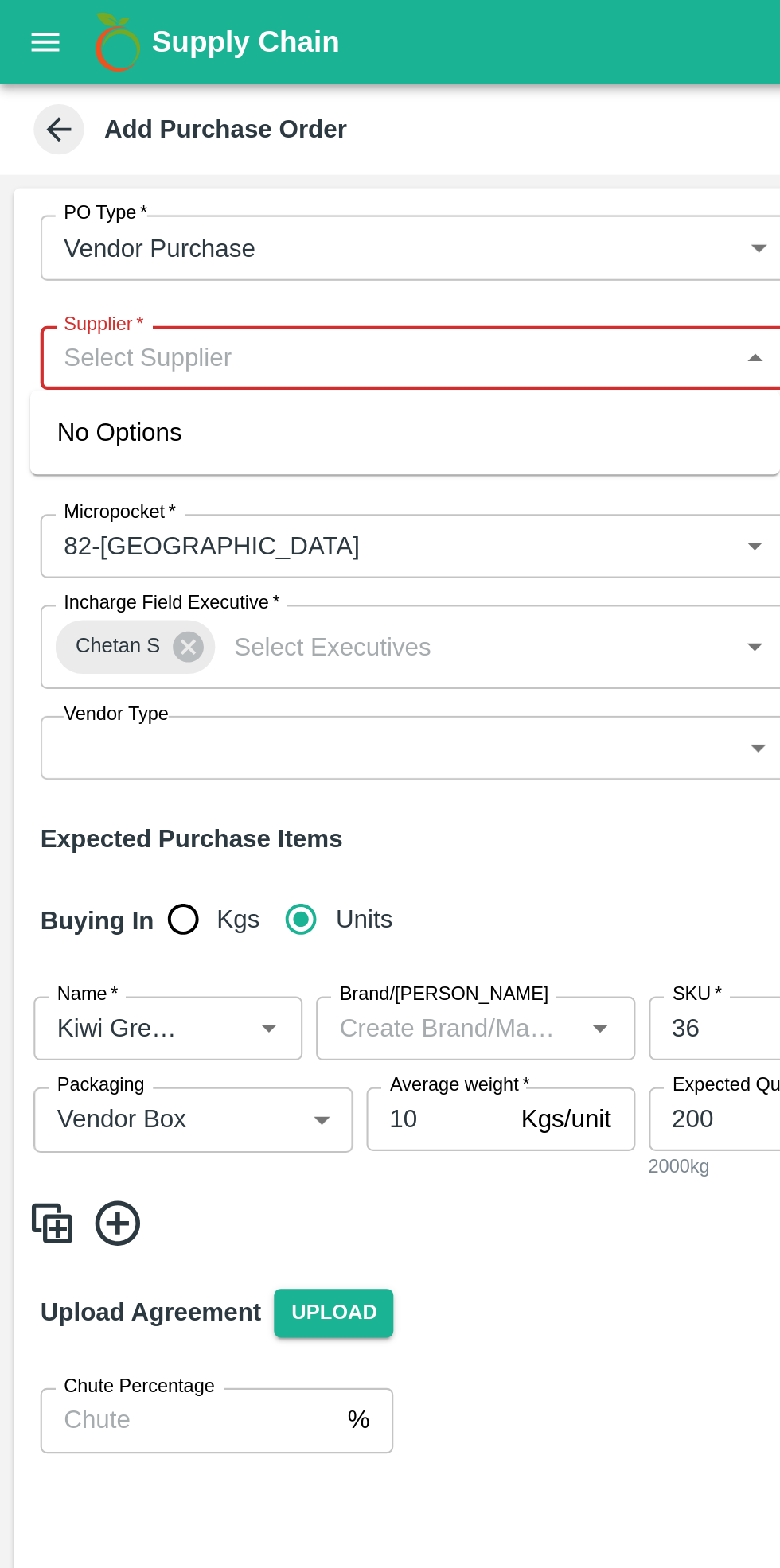
type input "r"
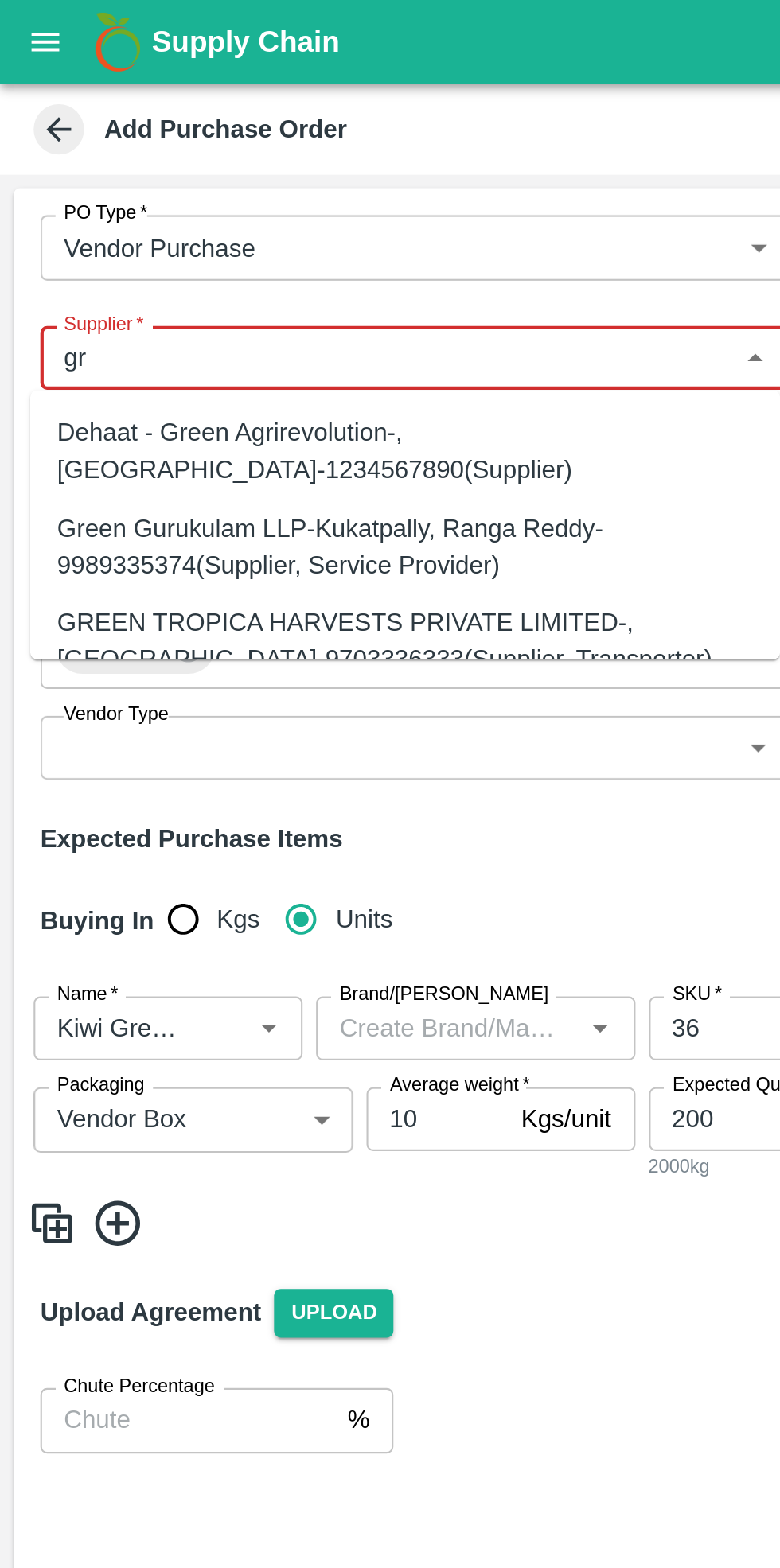
type input "g"
type input "r"
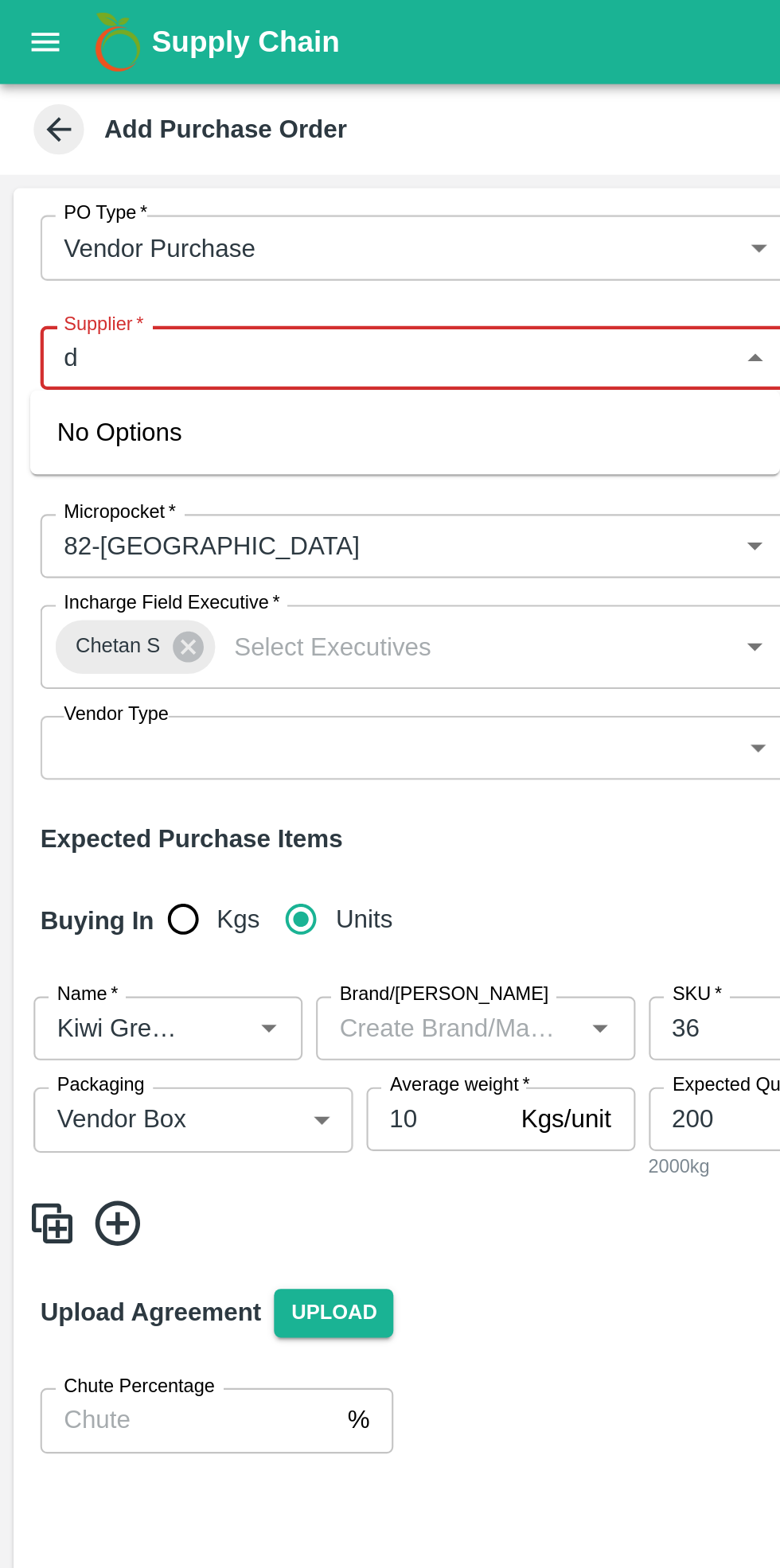
type input "d"
type input "DBL"
